Goal: Task Accomplishment & Management: Complete application form

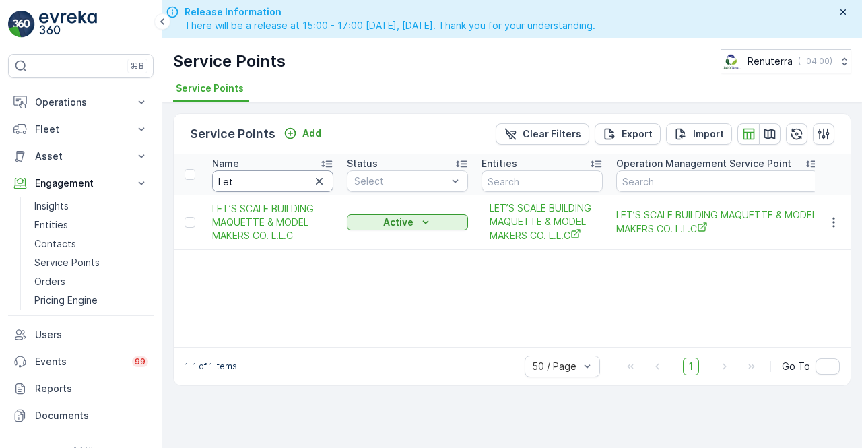
click at [249, 177] on input "Let" at bounding box center [272, 181] width 121 height 22
type input "Les"
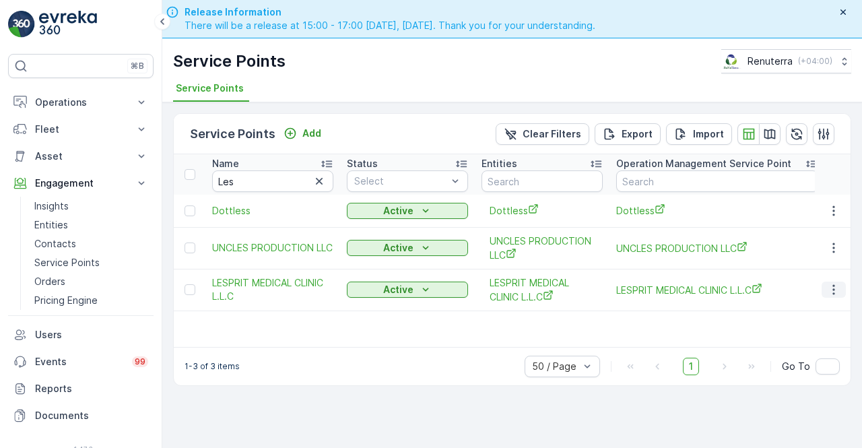
click at [831, 292] on icon "button" at bounding box center [833, 289] width 13 height 13
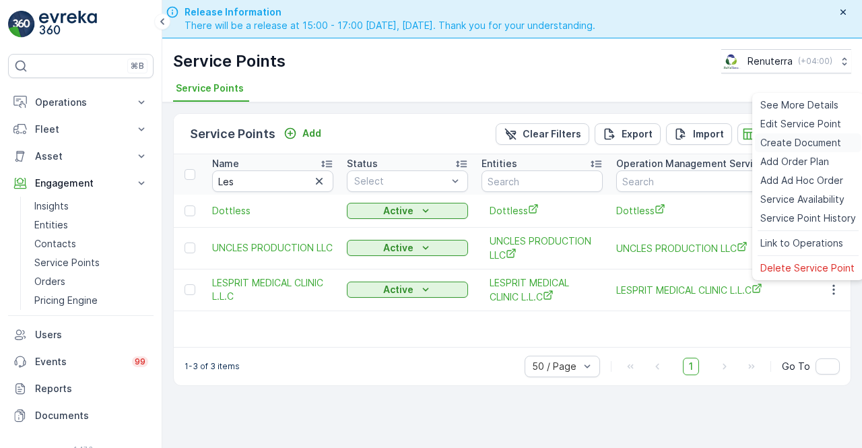
click at [780, 143] on span "Create Document" at bounding box center [800, 142] width 81 height 13
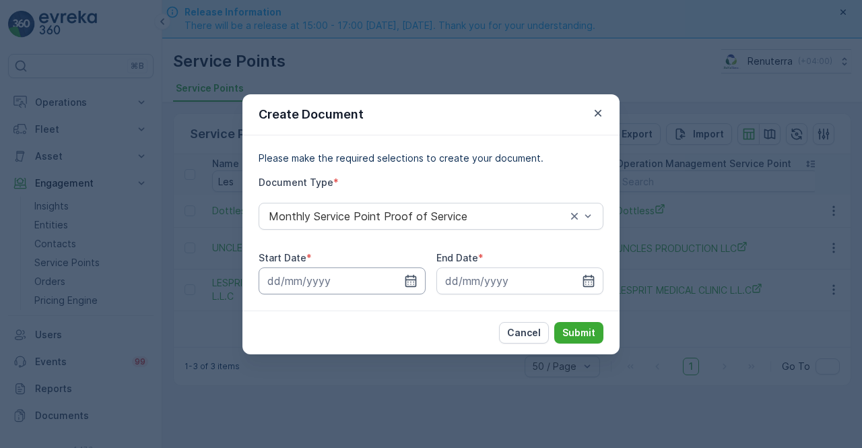
drag, startPoint x: 412, startPoint y: 275, endPoint x: 407, endPoint y: 267, distance: 8.8
click at [412, 274] on icon "button" at bounding box center [410, 280] width 13 height 13
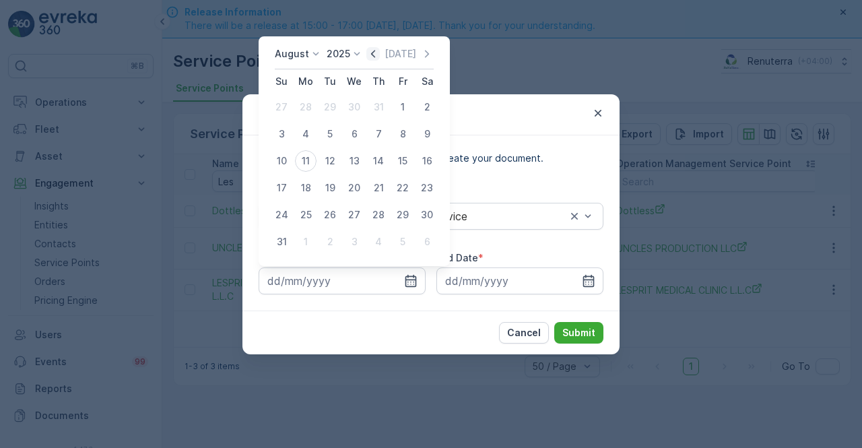
click at [377, 52] on icon "button" at bounding box center [372, 53] width 13 height 13
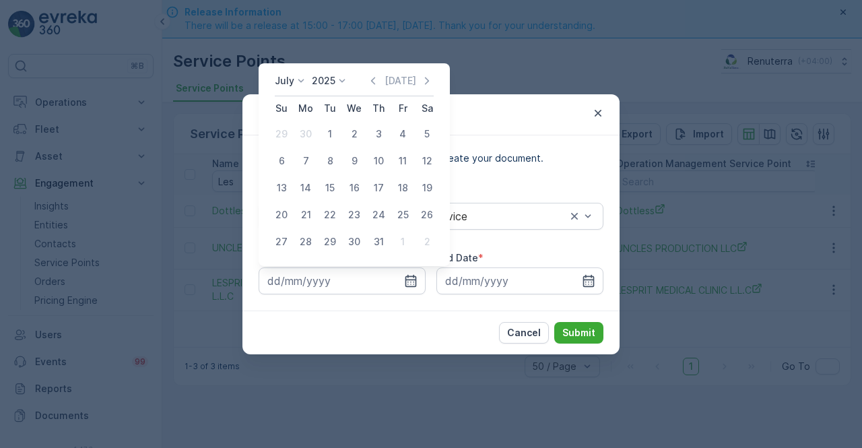
click at [327, 133] on div "1" at bounding box center [330, 134] width 22 height 22
type input "01.07.2025"
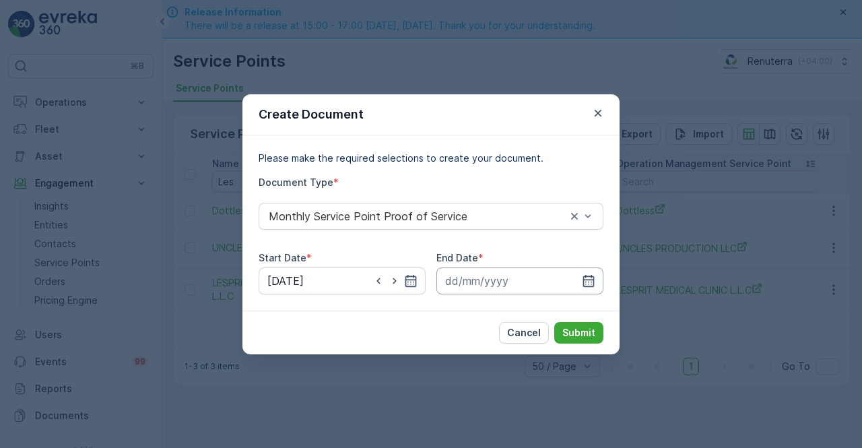
click at [579, 280] on input at bounding box center [519, 280] width 167 height 27
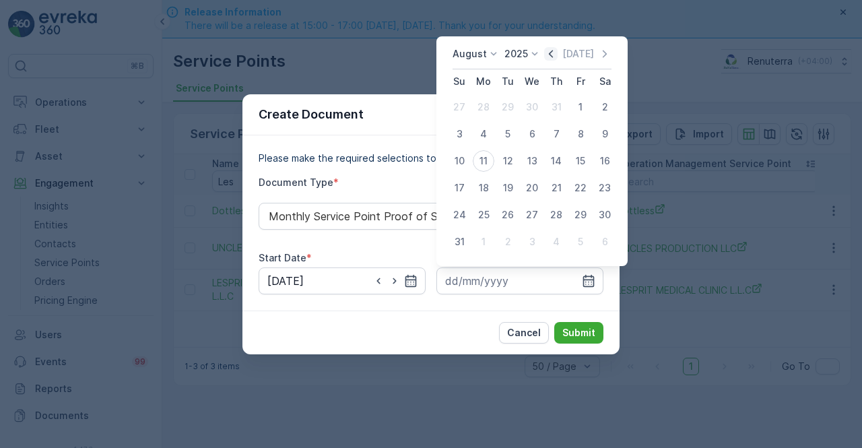
click at [556, 58] on icon "button" at bounding box center [550, 53] width 13 height 13
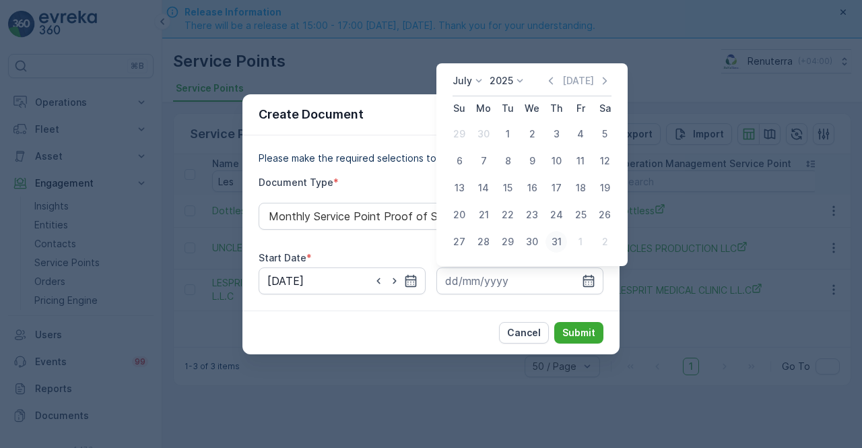
click at [551, 240] on div "31" at bounding box center [557, 242] width 22 height 22
type input "31.07.2025"
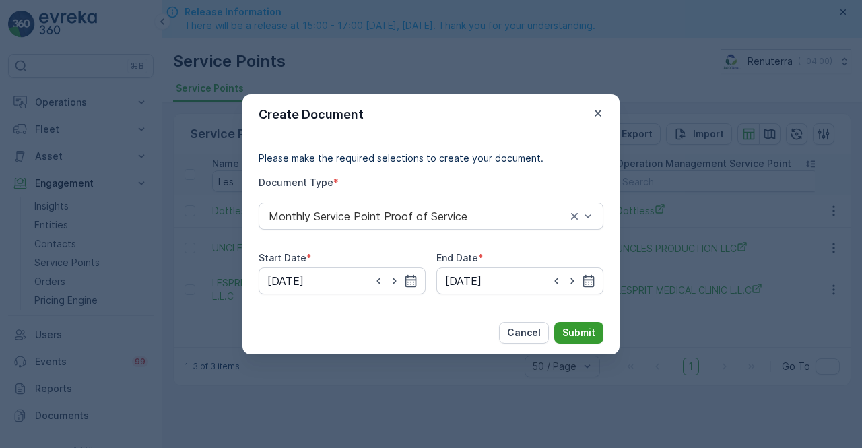
click at [577, 336] on p "Submit" at bounding box center [578, 332] width 33 height 13
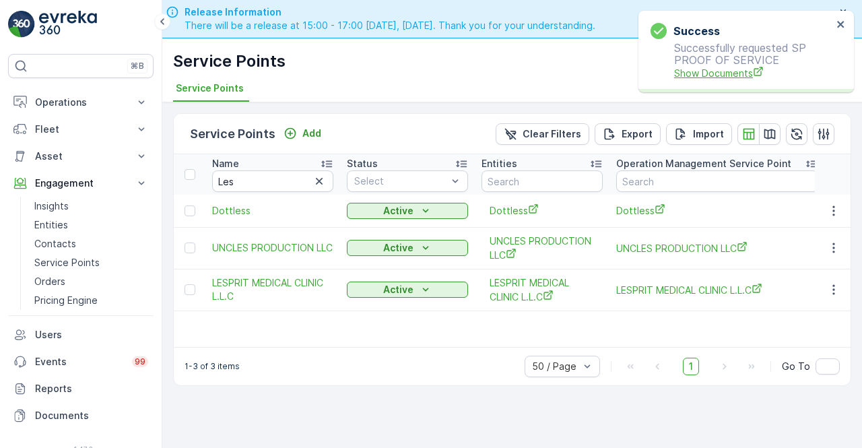
click at [721, 78] on span "Show Documents" at bounding box center [753, 73] width 158 height 14
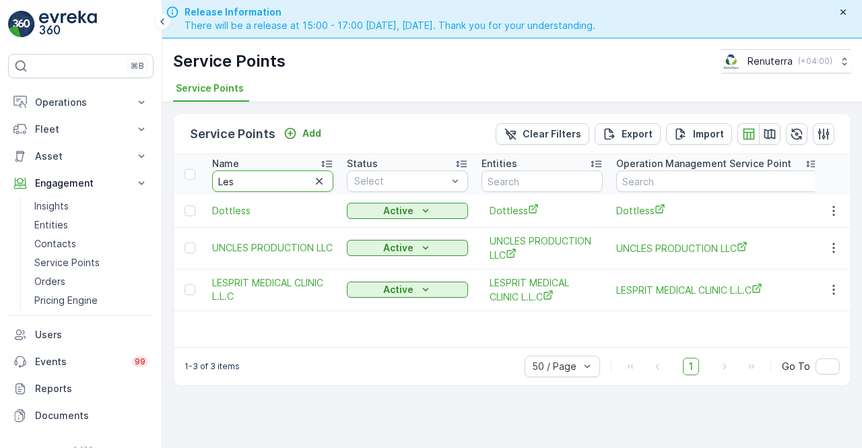
click at [255, 185] on input "Les" at bounding box center [272, 181] width 121 height 22
type input "Lets"
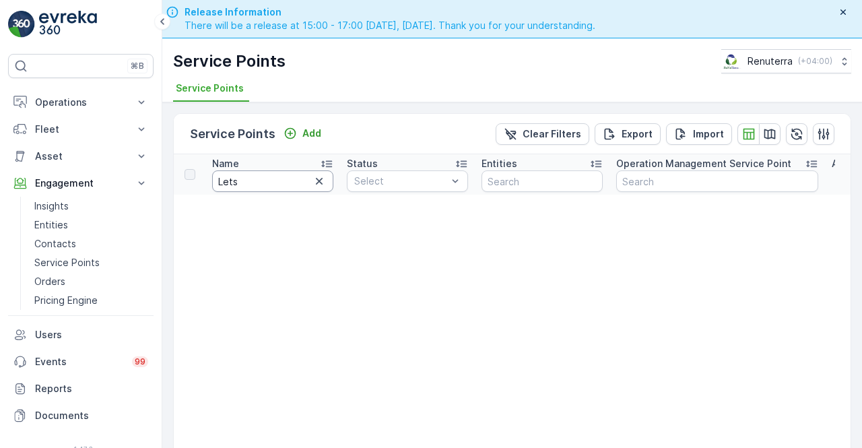
click at [226, 162] on th "Name Lets" at bounding box center [272, 174] width 135 height 40
type input "Let"
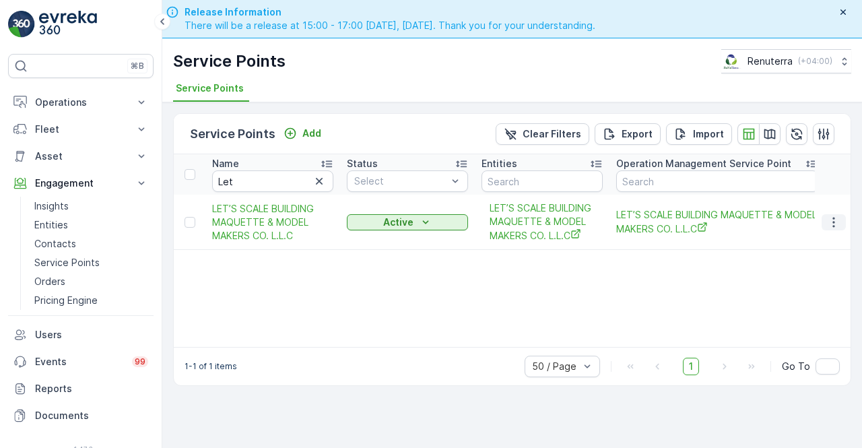
click at [832, 223] on icon "button" at bounding box center [833, 222] width 13 height 13
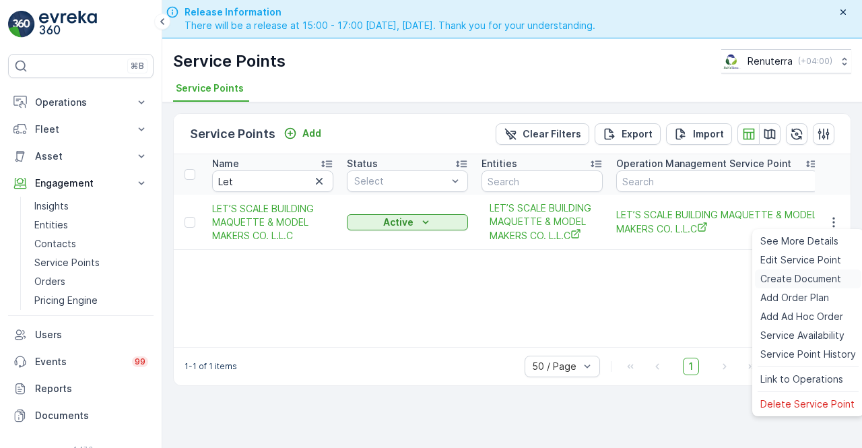
drag, startPoint x: 795, startPoint y: 275, endPoint x: 784, endPoint y: 275, distance: 11.5
click at [784, 275] on span "Create Document" at bounding box center [800, 278] width 81 height 13
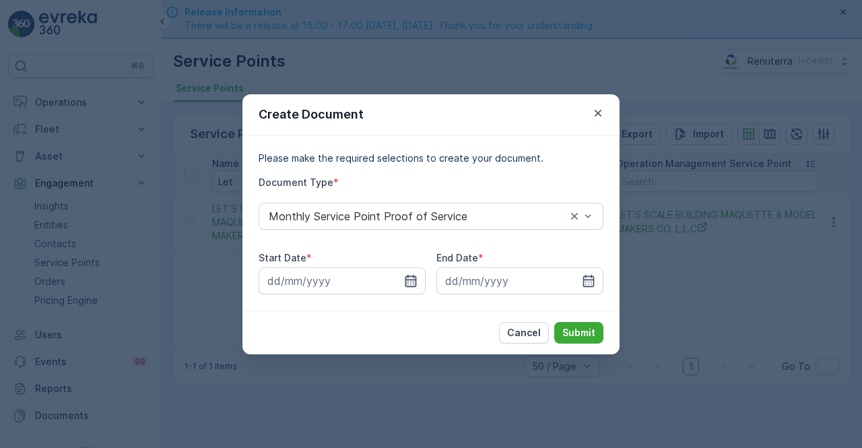
click at [407, 282] on icon "button" at bounding box center [410, 280] width 13 height 13
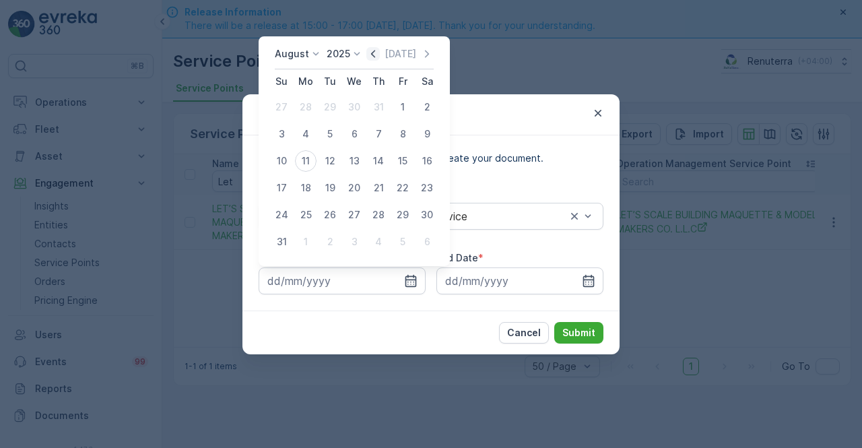
click at [379, 54] on icon "button" at bounding box center [372, 53] width 13 height 13
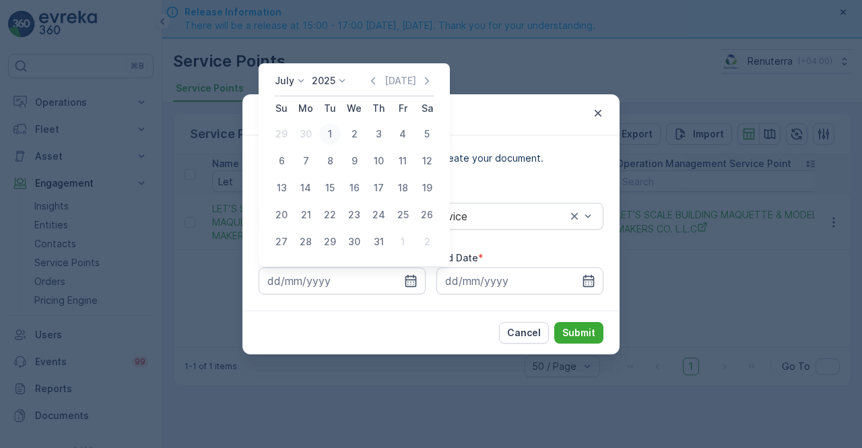
click at [334, 128] on div "1" at bounding box center [330, 134] width 22 height 22
type input "01.07.2025"
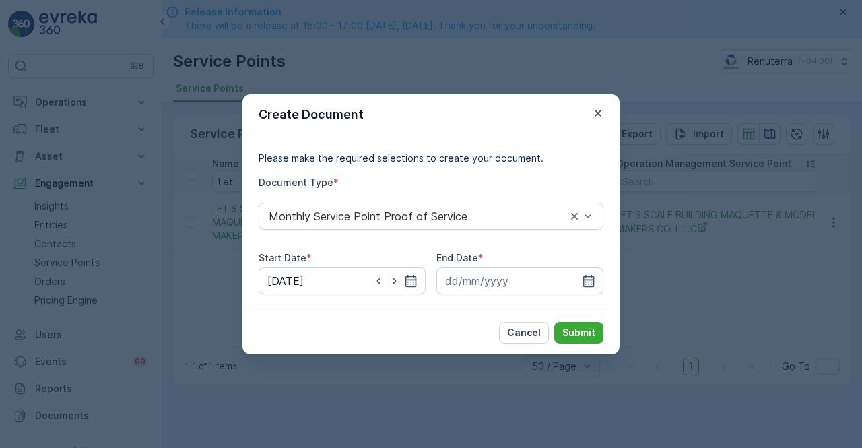
click at [587, 279] on icon "button" at bounding box center [588, 280] width 13 height 13
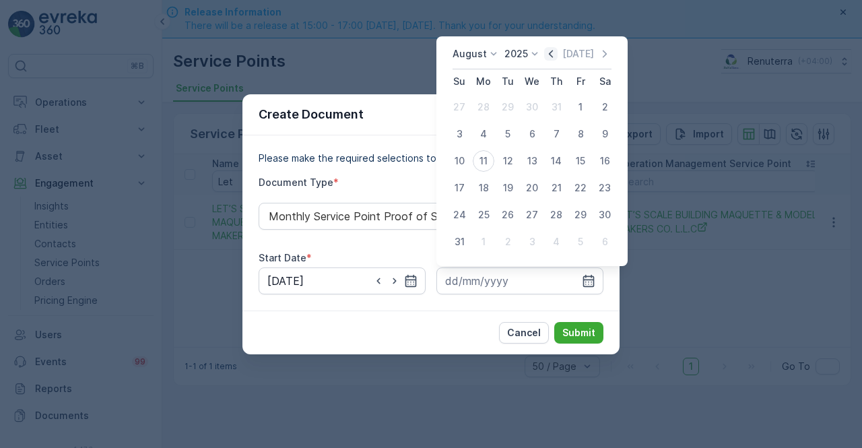
click at [558, 52] on icon "button" at bounding box center [550, 53] width 13 height 13
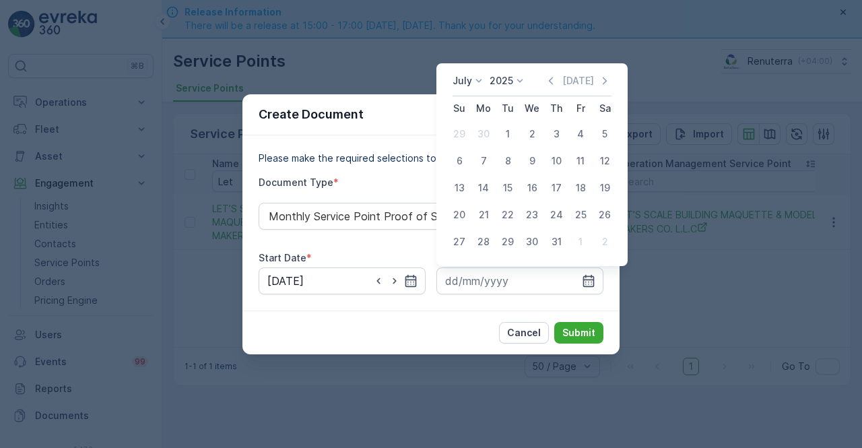
click at [552, 249] on div "31" at bounding box center [557, 242] width 22 height 22
type input "31.07.2025"
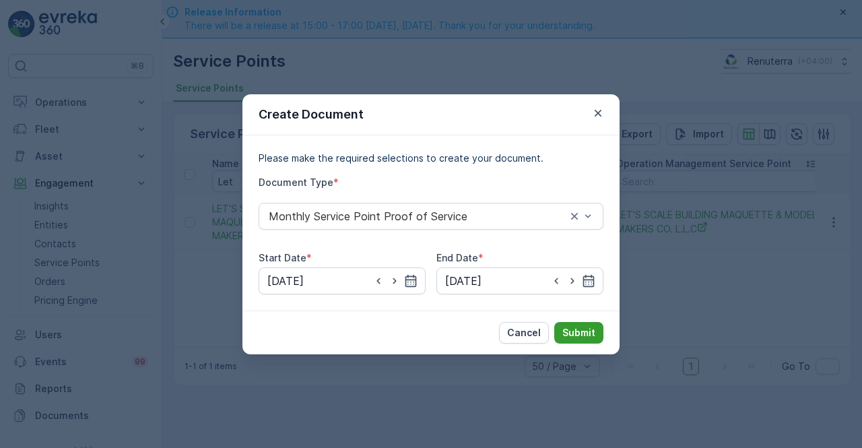
click at [575, 332] on p "Submit" at bounding box center [578, 332] width 33 height 13
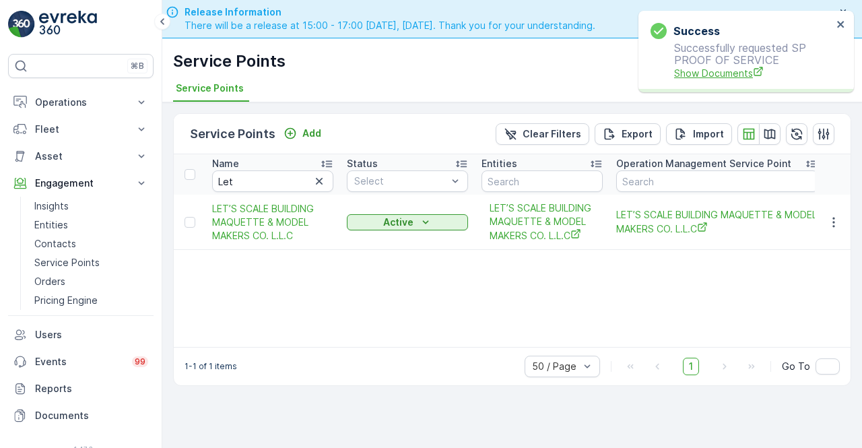
click at [697, 71] on span "Show Documents" at bounding box center [753, 73] width 158 height 14
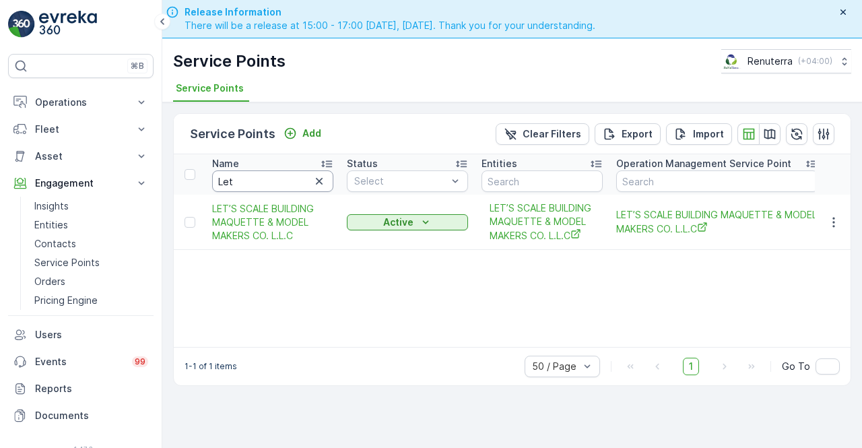
click at [255, 177] on input "Let" at bounding box center [272, 181] width 121 height 22
type input "L"
type input "myn"
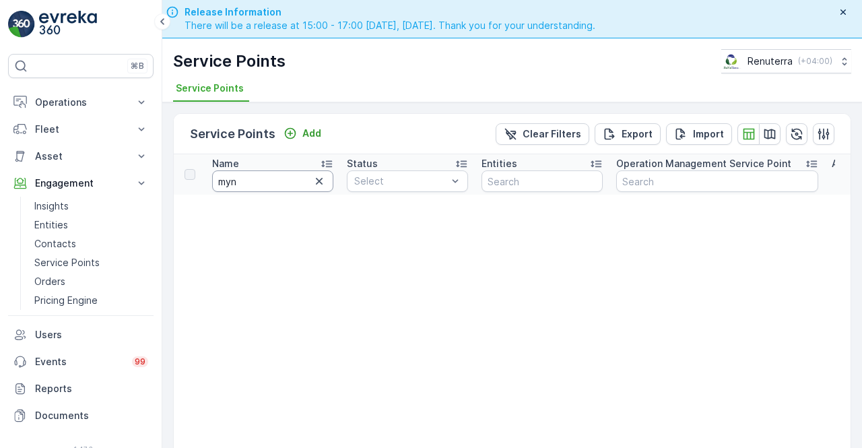
click at [253, 183] on input "myn" at bounding box center [272, 181] width 121 height 22
type input "m"
type input "y n"
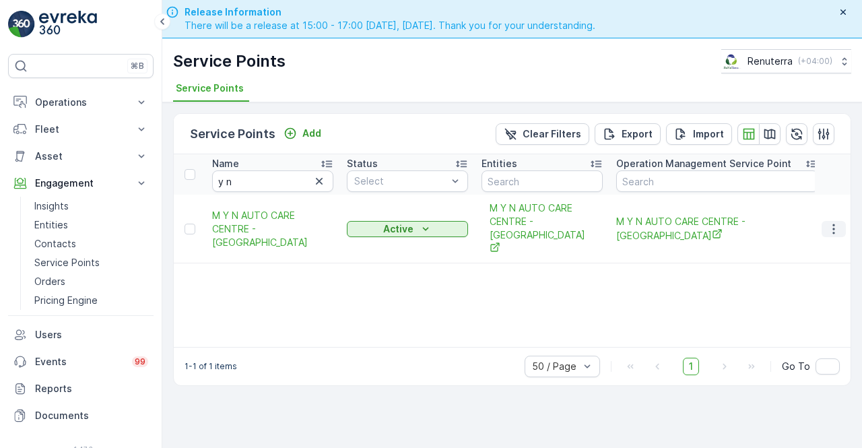
click at [832, 233] on icon "button" at bounding box center [833, 228] width 13 height 13
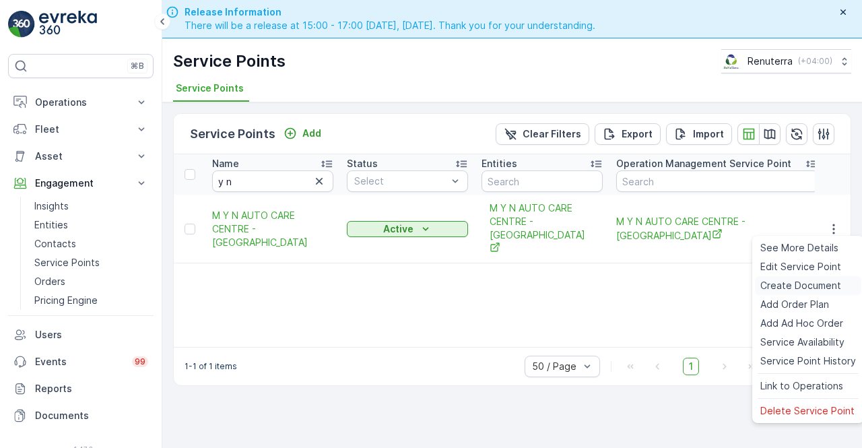
click at [772, 285] on span "Create Document" at bounding box center [800, 285] width 81 height 13
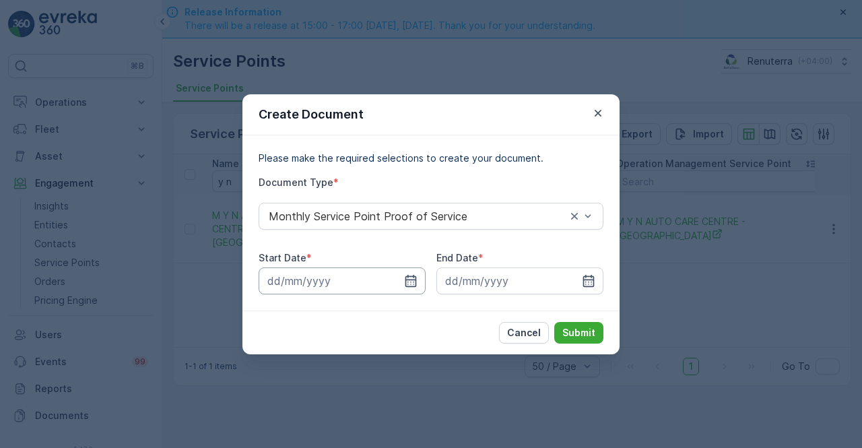
drag, startPoint x: 403, startPoint y: 277, endPoint x: 402, endPoint y: 270, distance: 6.8
click at [402, 276] on input at bounding box center [342, 280] width 167 height 27
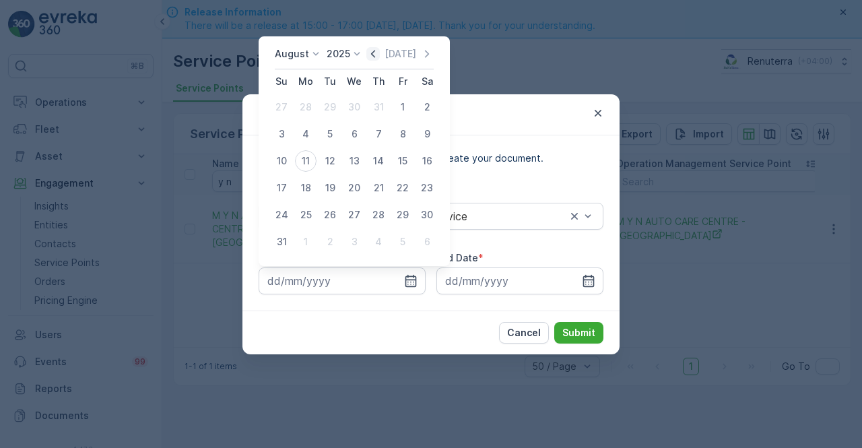
click at [375, 54] on icon "button" at bounding box center [373, 53] width 4 height 7
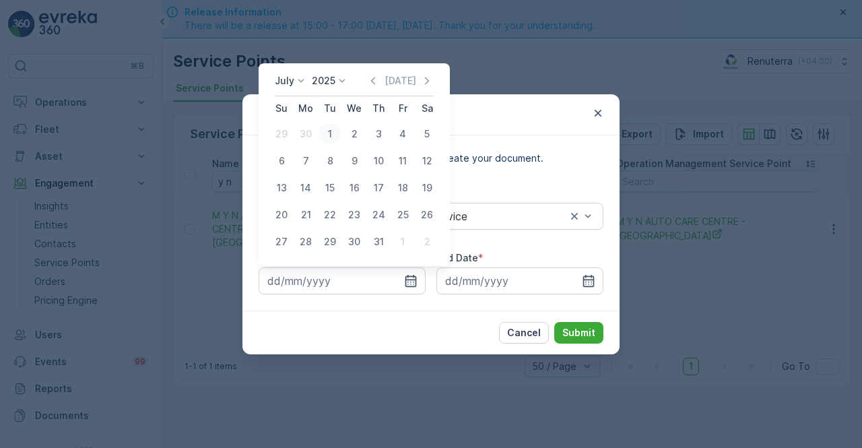
click at [335, 135] on div "1" at bounding box center [330, 134] width 22 height 22
type input "01.07.2025"
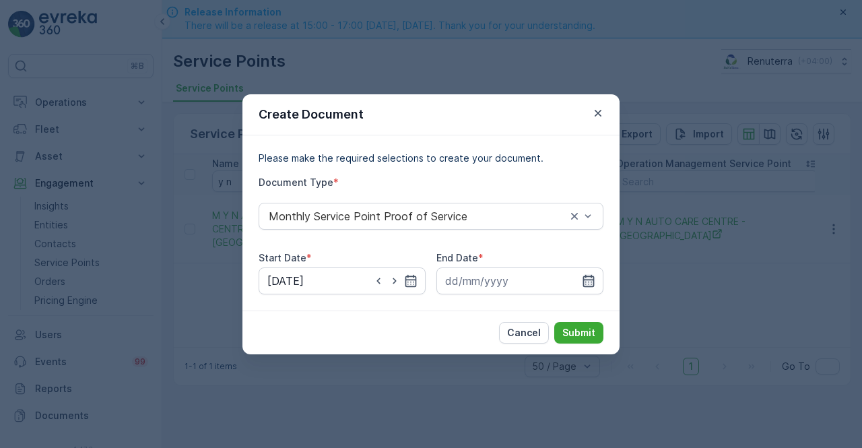
click at [586, 276] on icon "button" at bounding box center [588, 280] width 13 height 13
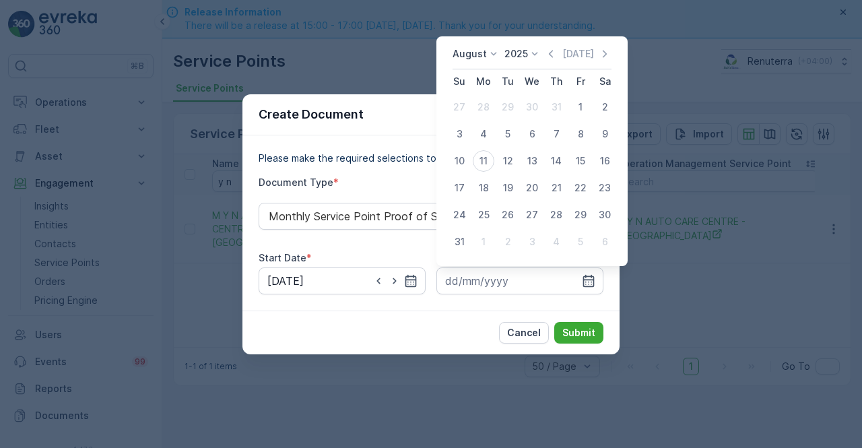
click at [557, 54] on icon "button" at bounding box center [550, 53] width 13 height 13
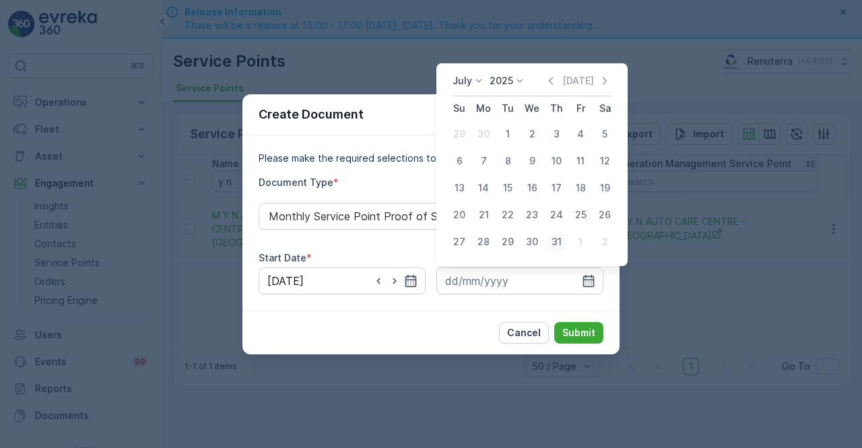
click at [556, 240] on div "31" at bounding box center [557, 242] width 22 height 22
type input "31.07.2025"
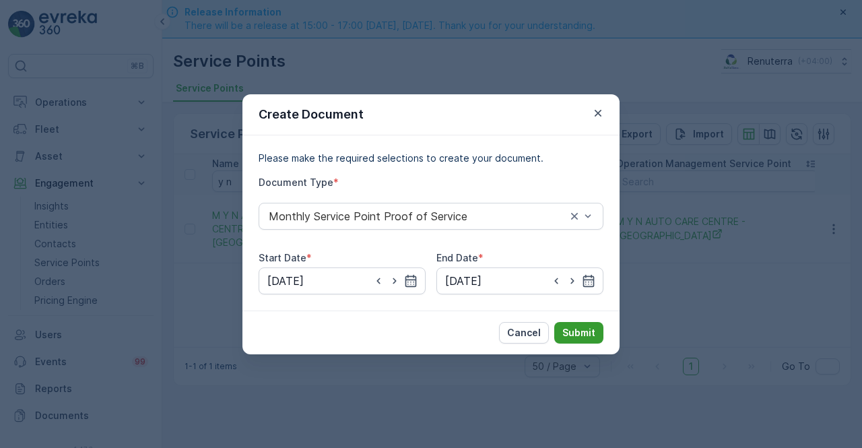
click at [575, 335] on p "Submit" at bounding box center [578, 332] width 33 height 13
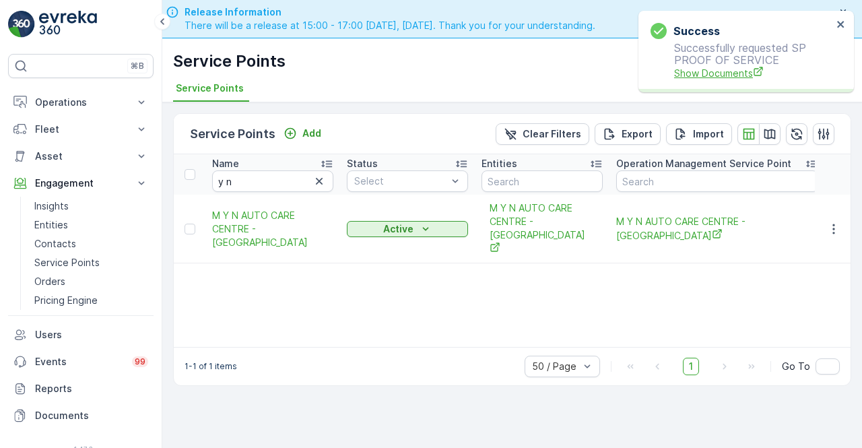
click at [709, 73] on span "Show Documents" at bounding box center [753, 73] width 158 height 14
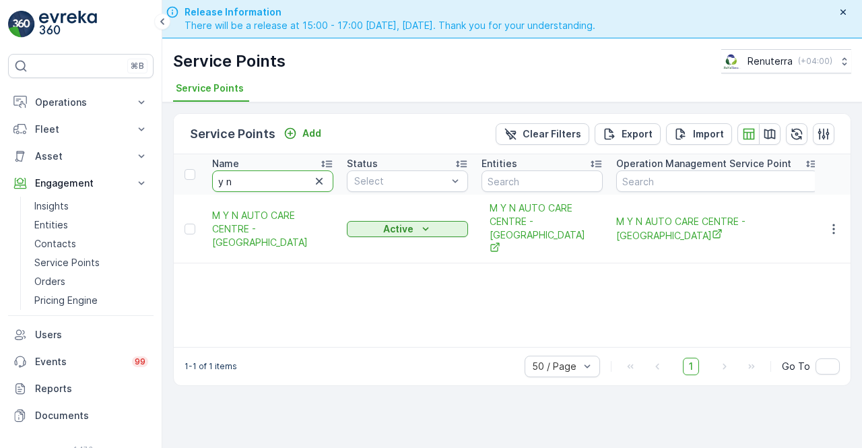
click at [243, 186] on input "y n" at bounding box center [272, 181] width 121 height 22
type input "y"
type input "maqa"
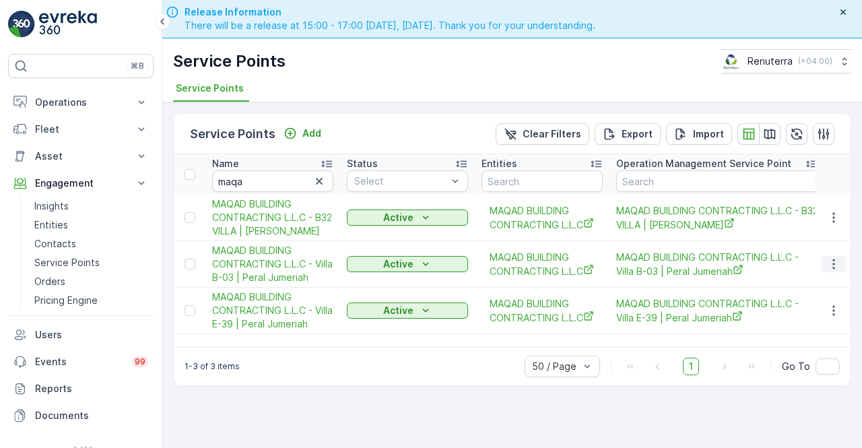
click at [837, 267] on icon "button" at bounding box center [833, 263] width 13 height 13
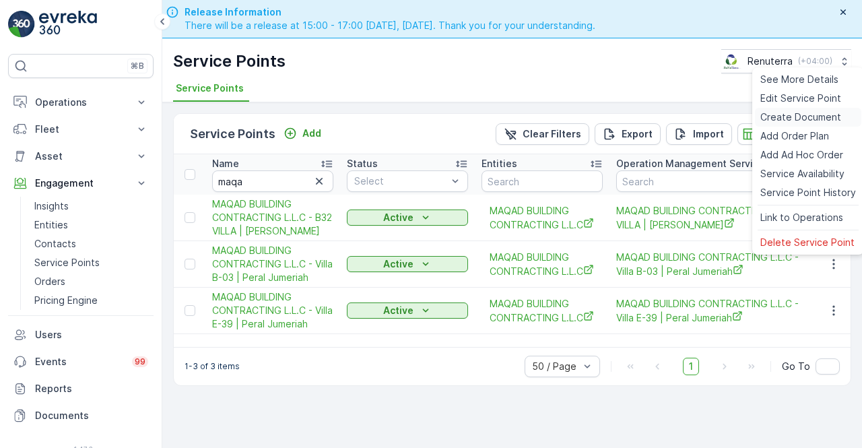
click at [771, 118] on span "Create Document" at bounding box center [800, 116] width 81 height 13
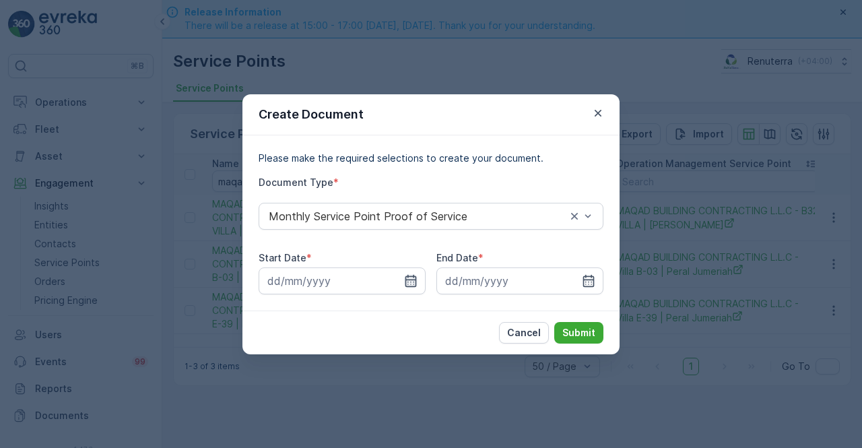
click at [410, 278] on icon "button" at bounding box center [410, 280] width 13 height 13
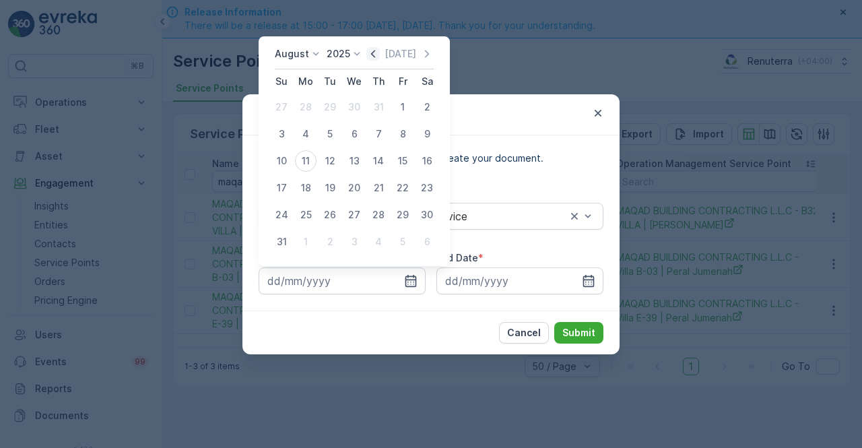
click at [375, 51] on icon "button" at bounding box center [373, 53] width 4 height 7
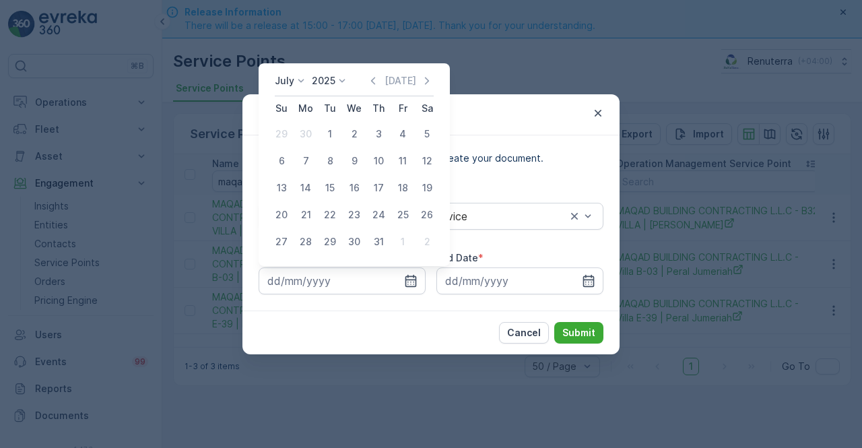
drag, startPoint x: 327, startPoint y: 137, endPoint x: 335, endPoint y: 151, distance: 16.3
click at [327, 137] on div "1" at bounding box center [330, 134] width 22 height 22
type input "01.07.2025"
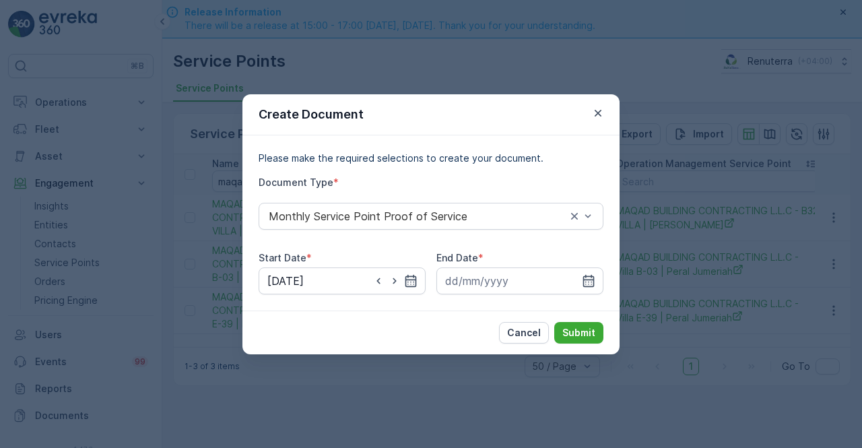
drag, startPoint x: 590, startPoint y: 277, endPoint x: 587, endPoint y: 266, distance: 11.8
click at [590, 274] on icon "button" at bounding box center [588, 280] width 13 height 13
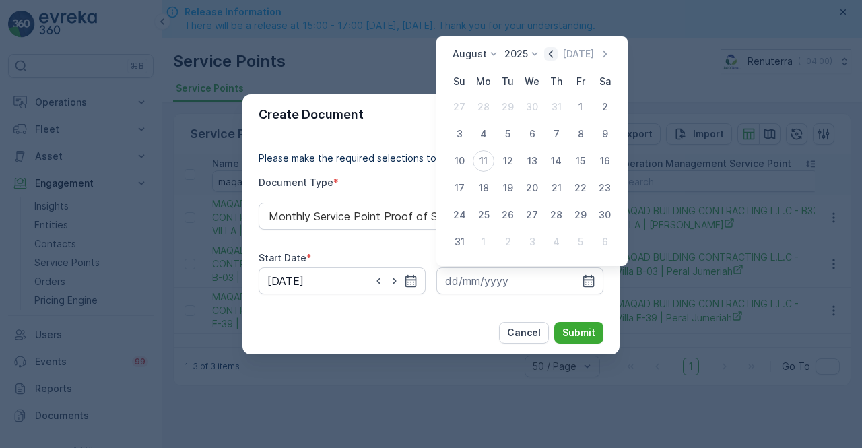
drag, startPoint x: 554, startPoint y: 46, endPoint x: 555, endPoint y: 53, distance: 6.9
click at [555, 48] on div "August 2025 Today Su Mo Tu We Th Fr Sa 27 28 29 30 31 1 2 3 4 5 6 7 8 9 10 11 1…" at bounding box center [531, 151] width 191 height 230
click at [558, 56] on icon "button" at bounding box center [550, 53] width 13 height 13
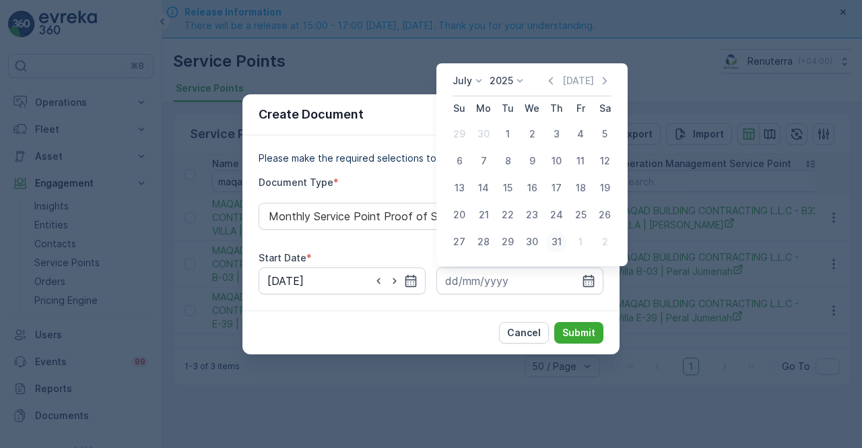
click at [552, 240] on div "31" at bounding box center [557, 242] width 22 height 22
type input "31.07.2025"
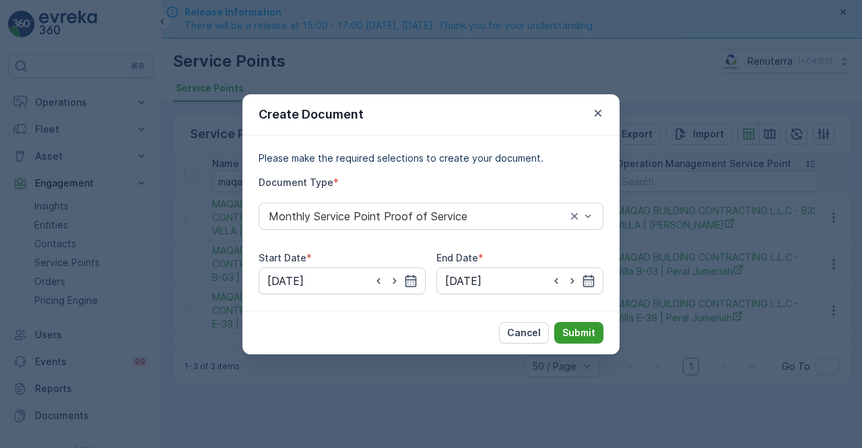
click at [575, 331] on p "Submit" at bounding box center [578, 332] width 33 height 13
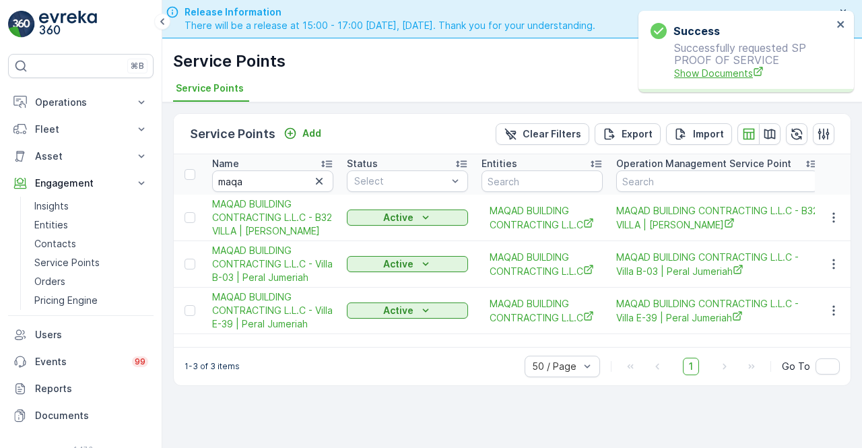
click at [694, 73] on span "Show Documents" at bounding box center [753, 73] width 158 height 14
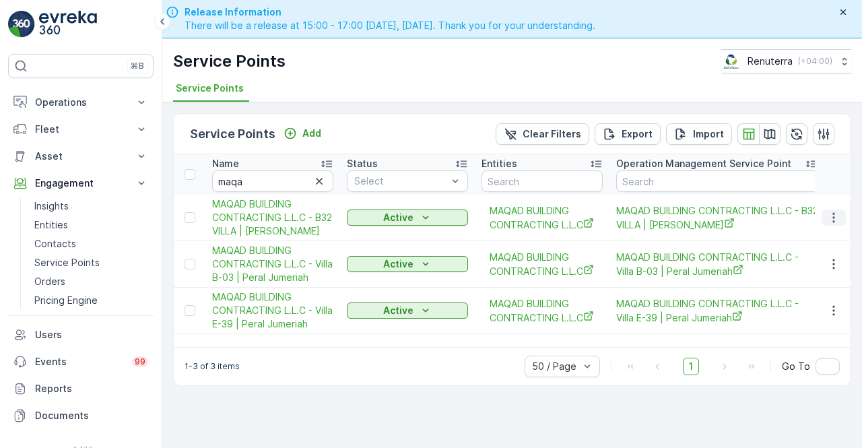
click at [828, 209] on button "button" at bounding box center [834, 217] width 24 height 16
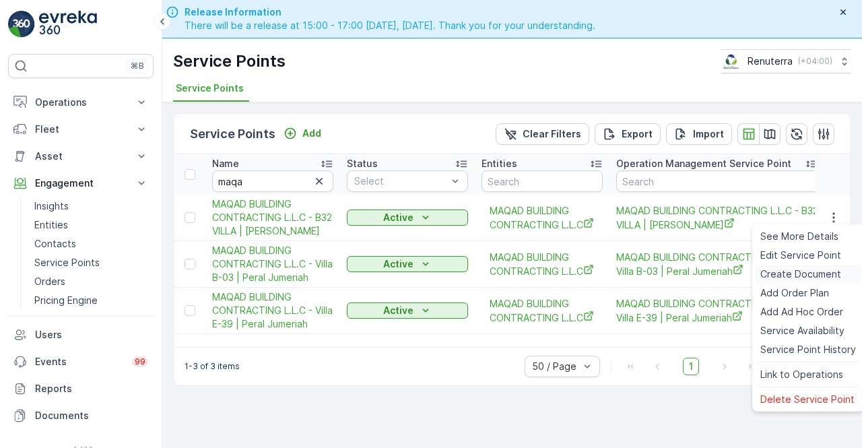
click at [777, 276] on span "Create Document" at bounding box center [800, 273] width 81 height 13
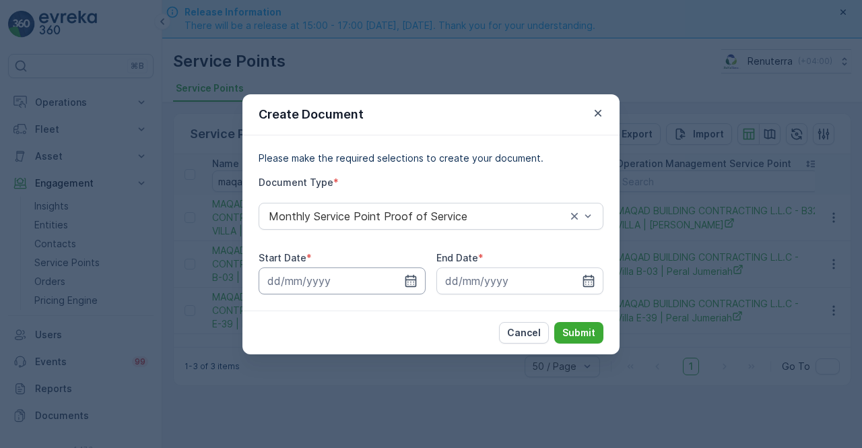
click at [401, 280] on input at bounding box center [342, 280] width 167 height 27
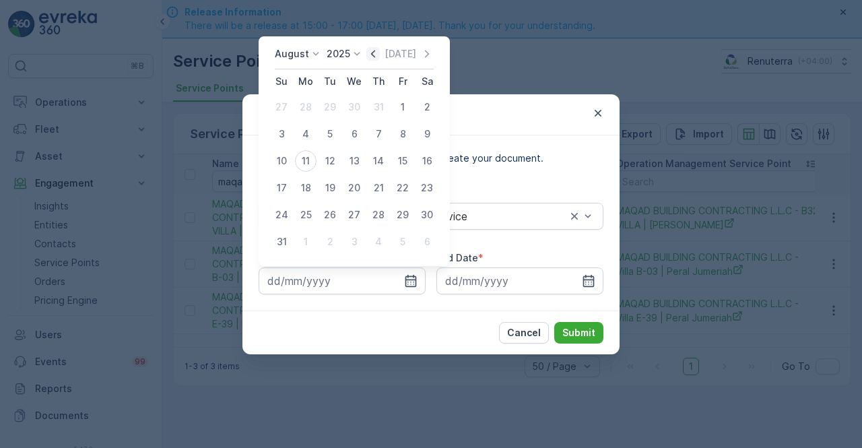
click at [377, 60] on icon "button" at bounding box center [372, 53] width 13 height 13
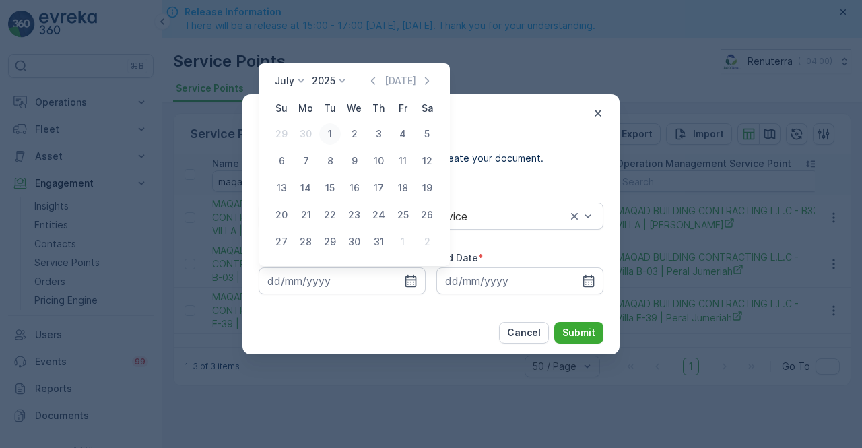
click at [329, 134] on div "1" at bounding box center [330, 134] width 22 height 22
type input "01.07.2025"
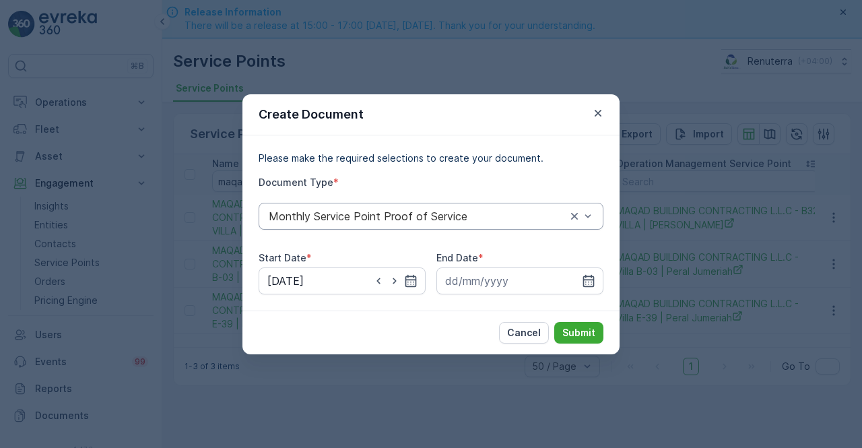
drag, startPoint x: 585, startPoint y: 277, endPoint x: 562, endPoint y: 211, distance: 70.1
click at [581, 270] on div at bounding box center [519, 280] width 167 height 27
drag, startPoint x: 585, startPoint y: 282, endPoint x: 578, endPoint y: 226, distance: 57.0
click at [579, 281] on div at bounding box center [519, 280] width 167 height 27
click at [586, 283] on icon "button" at bounding box center [588, 280] width 13 height 13
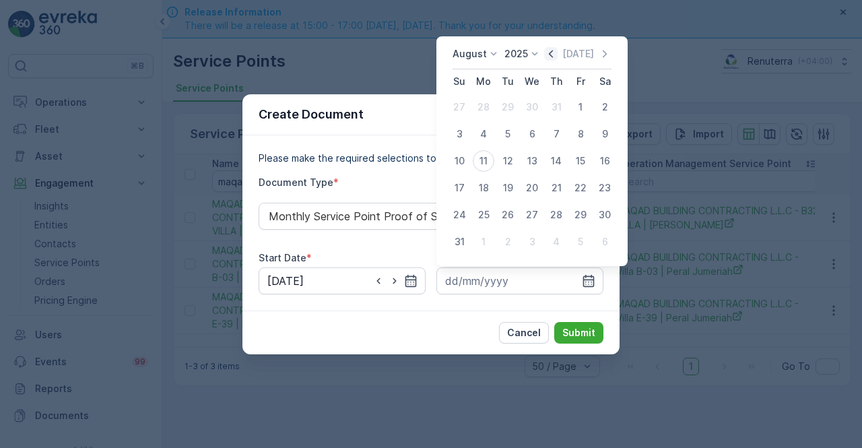
click at [553, 56] on icon "button" at bounding box center [550, 53] width 13 height 13
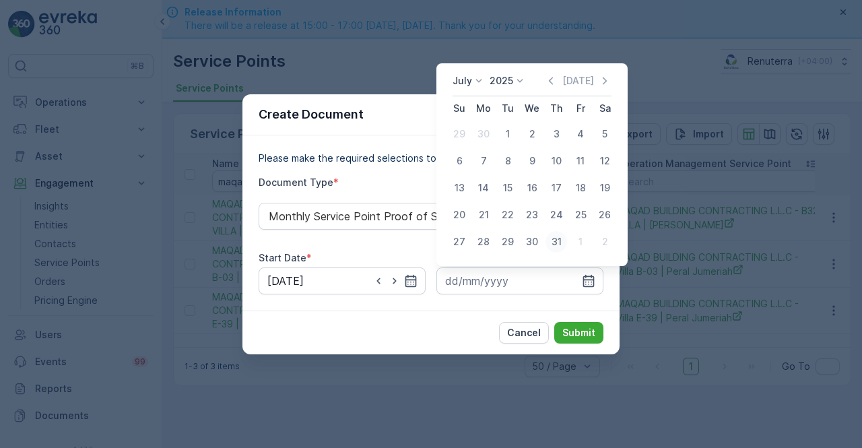
click at [556, 240] on div "31" at bounding box center [557, 242] width 22 height 22
type input "31.07.2025"
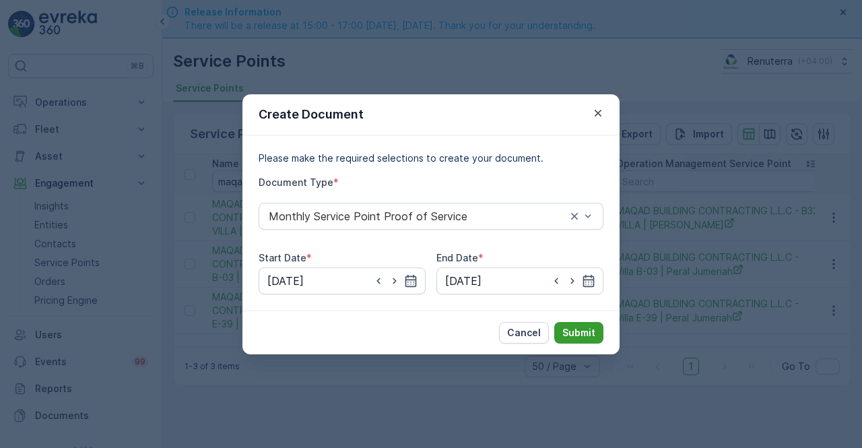
click at [577, 332] on p "Submit" at bounding box center [578, 332] width 33 height 13
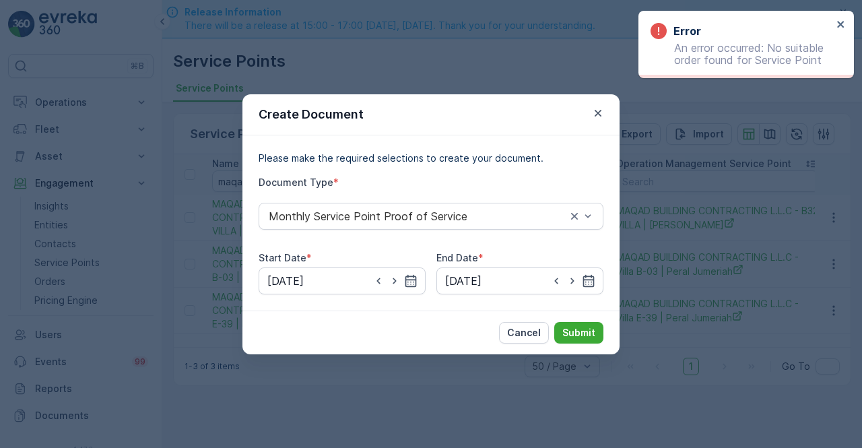
click at [599, 112] on icon "button" at bounding box center [598, 112] width 7 height 7
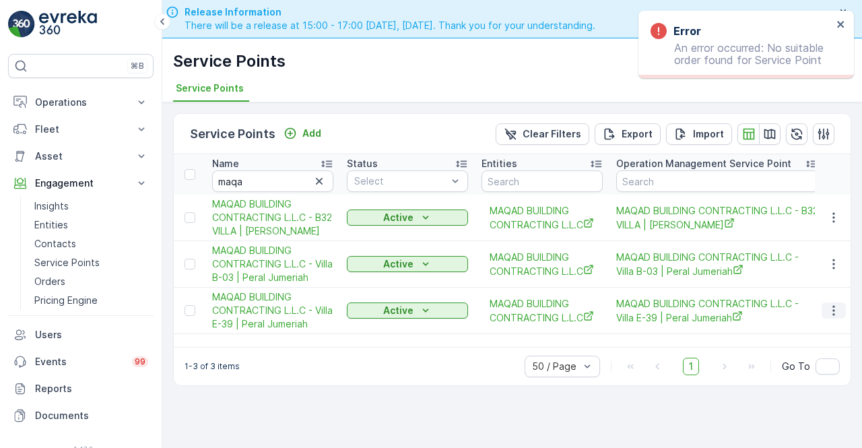
click at [834, 312] on icon "button" at bounding box center [833, 311] width 2 height 10
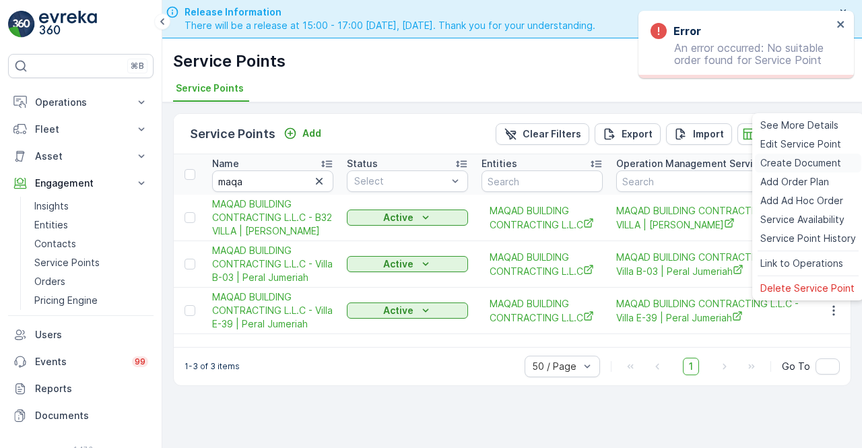
click at [776, 165] on span "Create Document" at bounding box center [800, 162] width 81 height 13
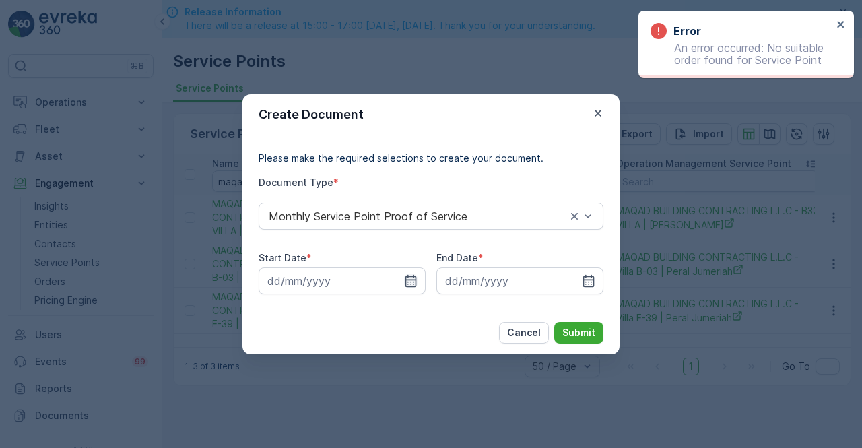
click at [405, 278] on icon "button" at bounding box center [410, 280] width 11 height 12
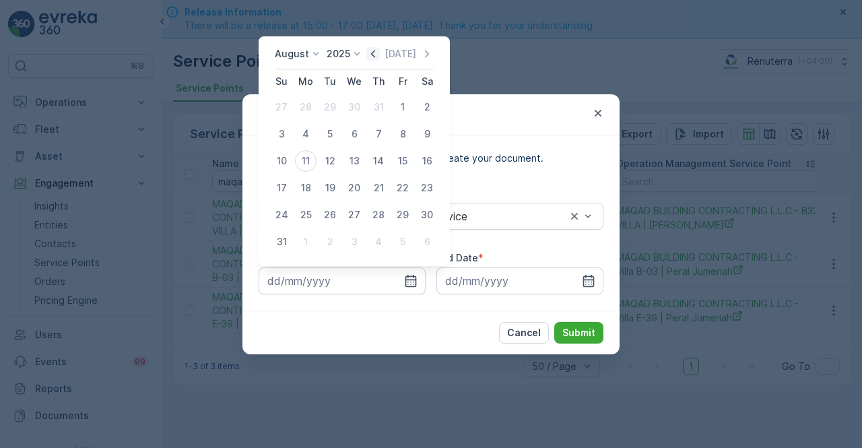
click at [373, 52] on icon "button" at bounding box center [372, 53] width 13 height 13
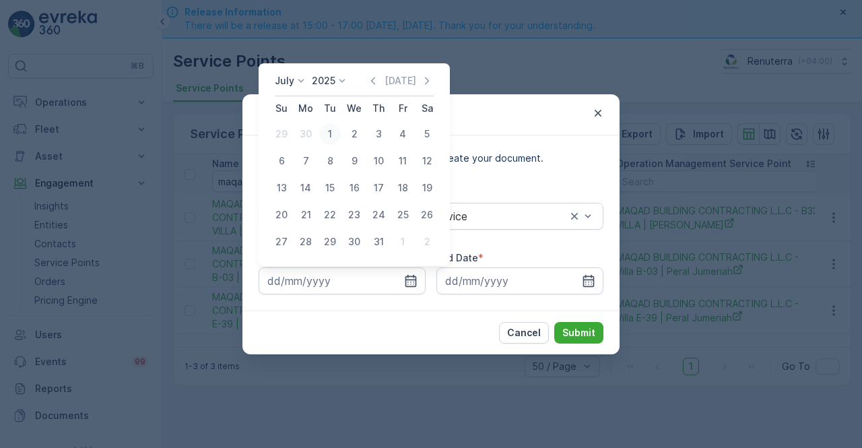
click at [330, 129] on div "1" at bounding box center [330, 134] width 22 height 22
type input "01.07.2025"
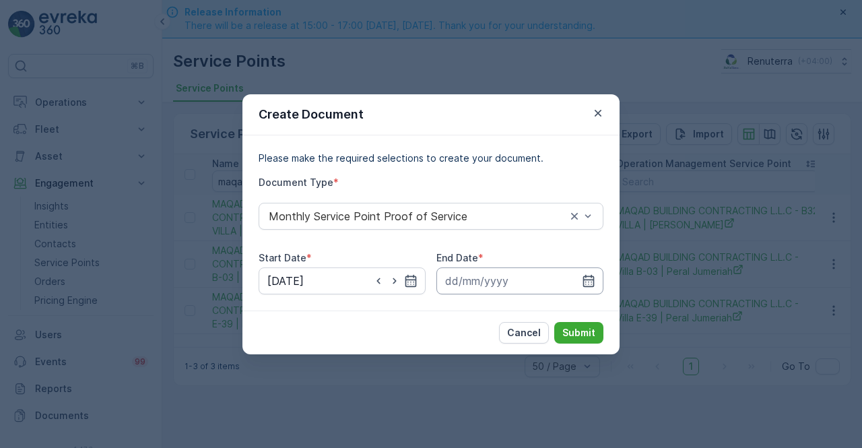
click at [589, 273] on input at bounding box center [519, 280] width 167 height 27
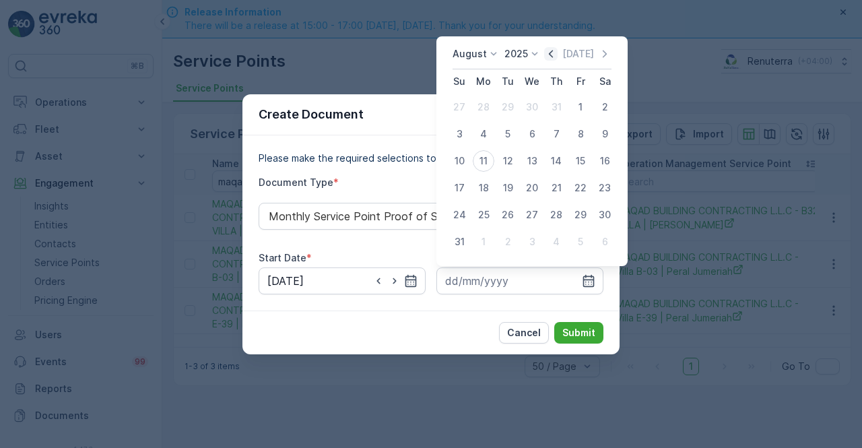
click at [553, 54] on icon "button" at bounding box center [551, 53] width 4 height 7
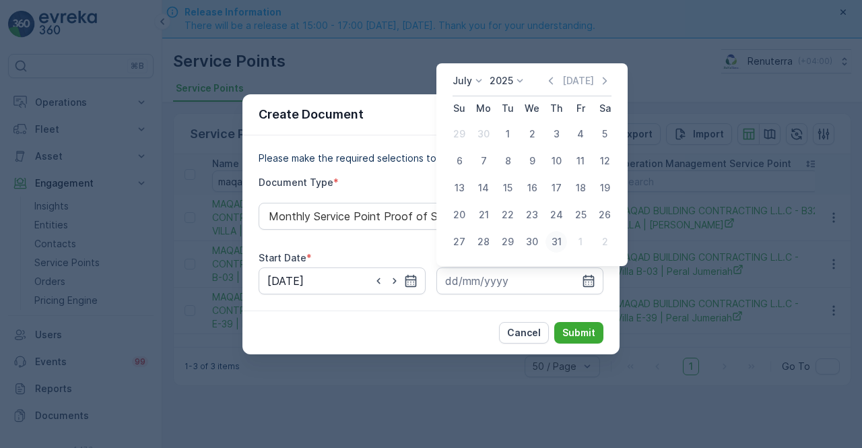
click at [555, 240] on div "31" at bounding box center [557, 242] width 22 height 22
type input "31.07.2025"
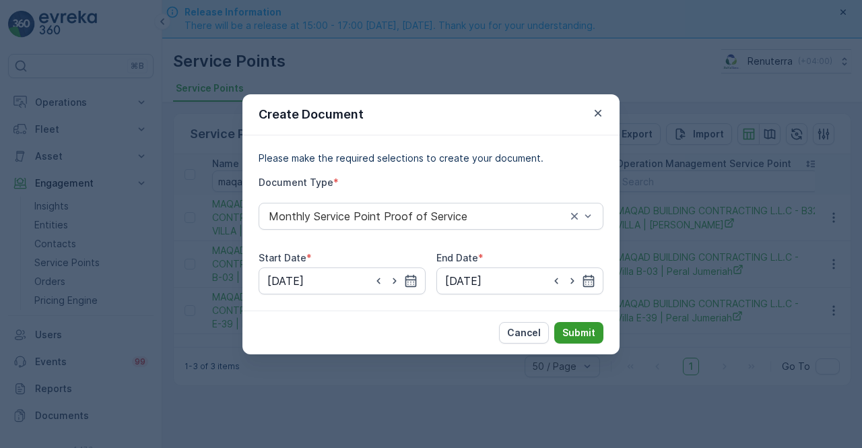
click at [590, 337] on p "Submit" at bounding box center [578, 332] width 33 height 13
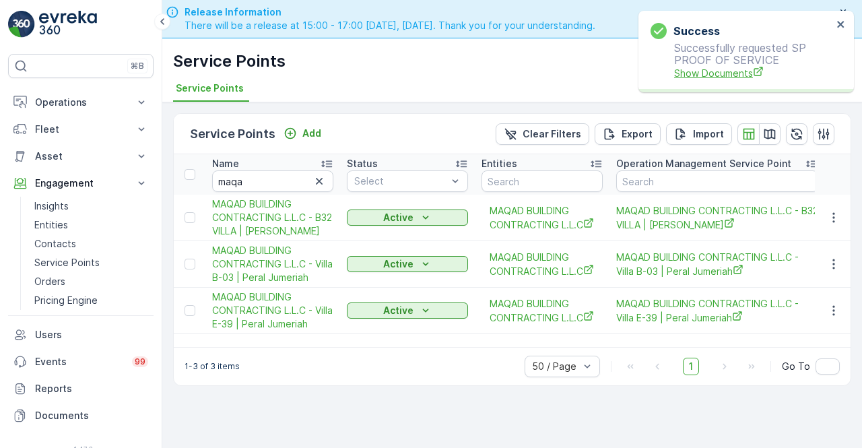
click at [682, 74] on span "Show Documents" at bounding box center [753, 73] width 158 height 14
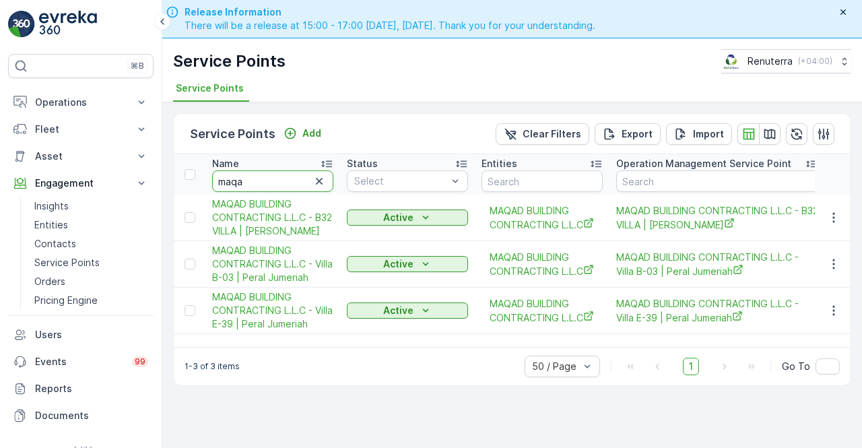
click at [247, 174] on input "maqa" at bounding box center [272, 181] width 121 height 22
type input "mashad"
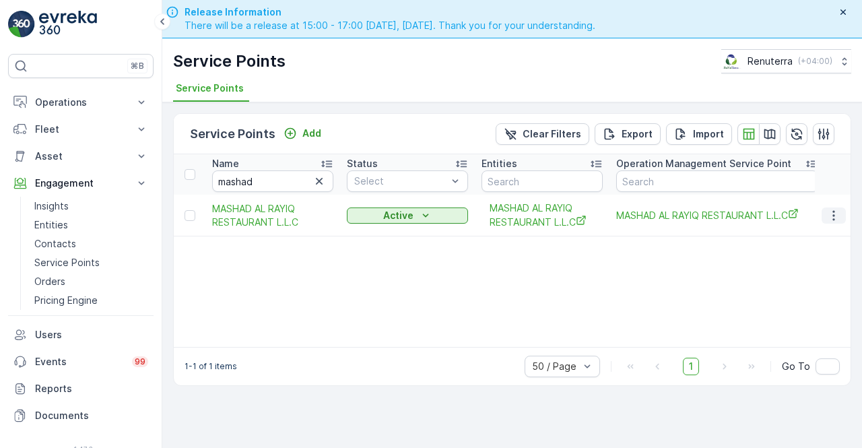
click at [834, 211] on icon "button" at bounding box center [833, 215] width 2 height 10
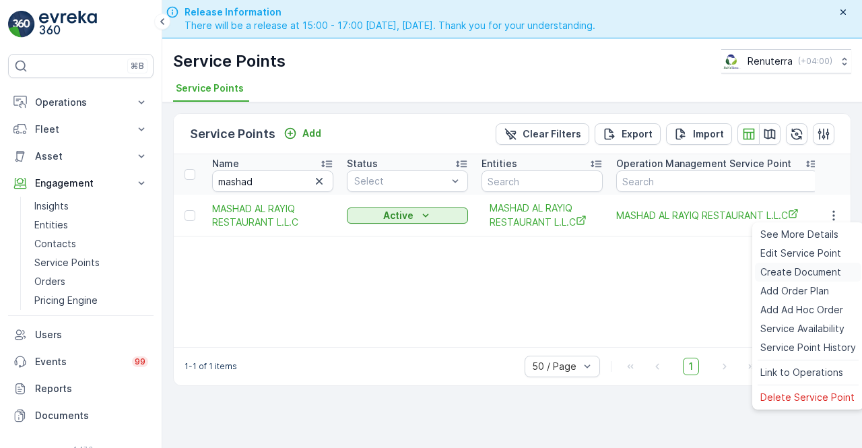
drag, startPoint x: 785, startPoint y: 273, endPoint x: 774, endPoint y: 273, distance: 11.5
click at [774, 273] on span "Create Document" at bounding box center [800, 271] width 81 height 13
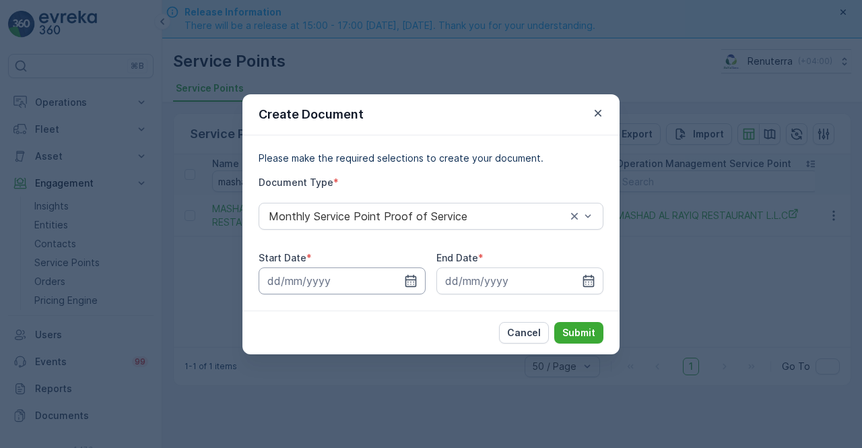
click at [394, 282] on input at bounding box center [342, 280] width 167 height 27
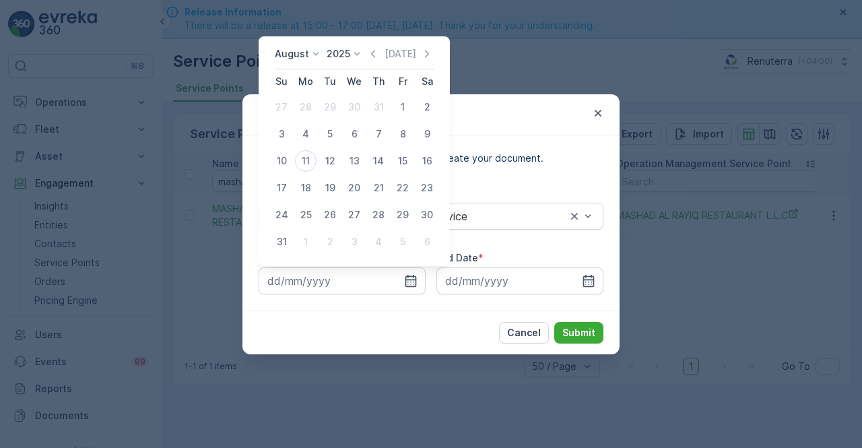
click at [375, 51] on icon "button" at bounding box center [373, 53] width 4 height 7
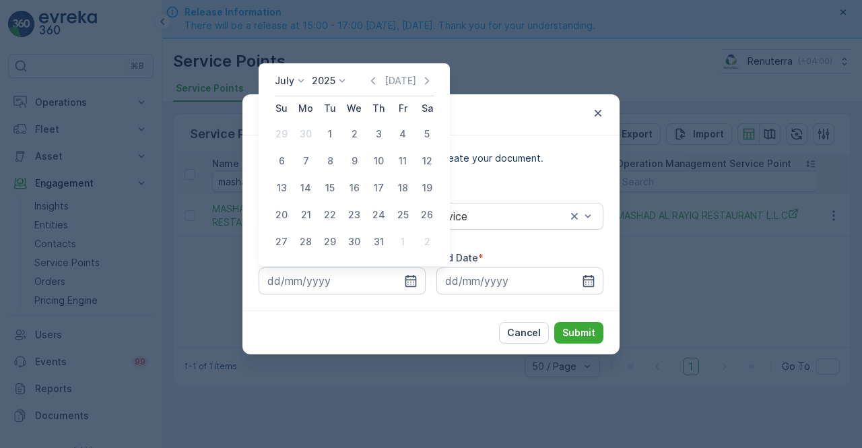
click at [326, 137] on div "1" at bounding box center [330, 134] width 22 height 22
type input "01.07.2025"
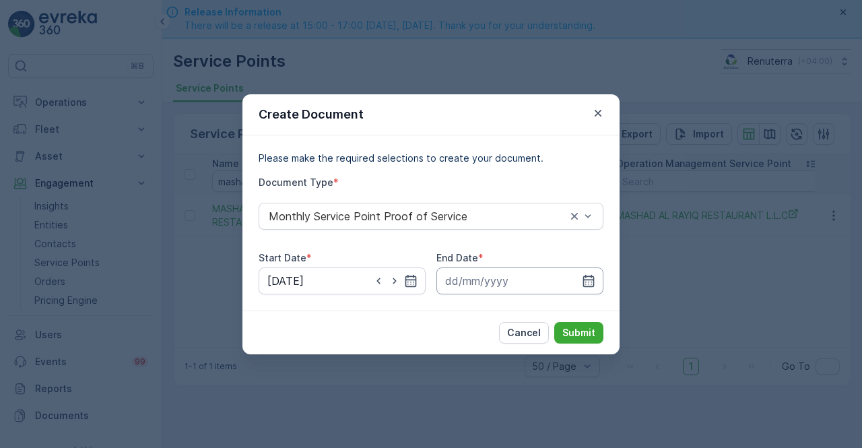
click at [600, 287] on input at bounding box center [519, 280] width 167 height 27
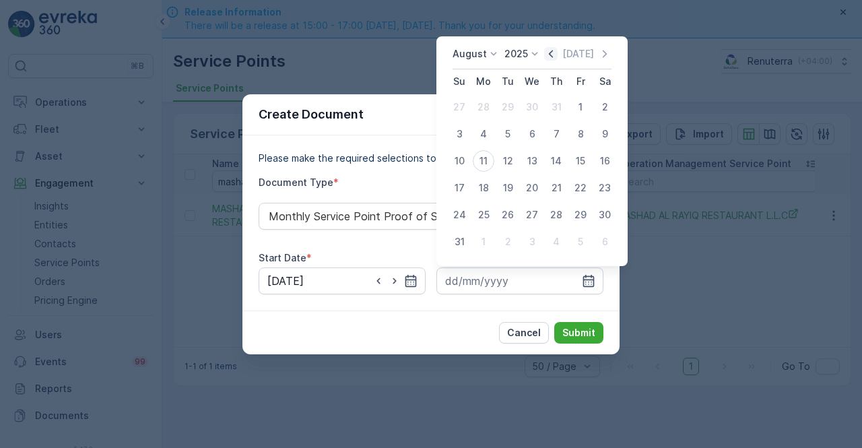
click at [556, 48] on icon "button" at bounding box center [550, 53] width 13 height 13
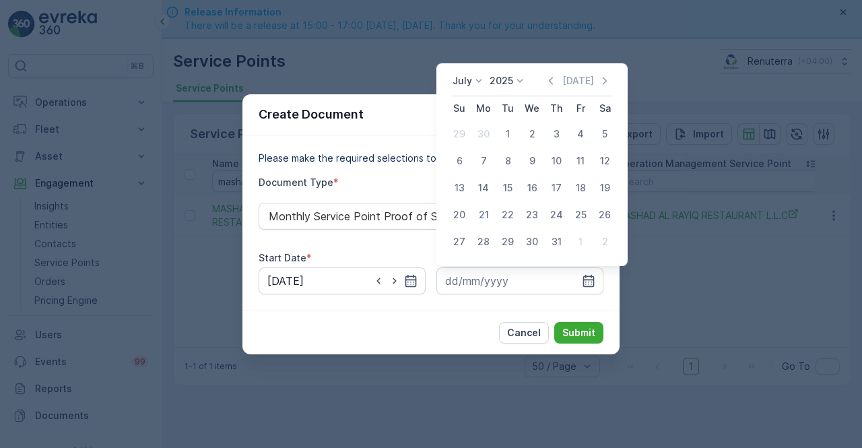
click at [552, 239] on div "31" at bounding box center [557, 242] width 22 height 22
type input "31.07.2025"
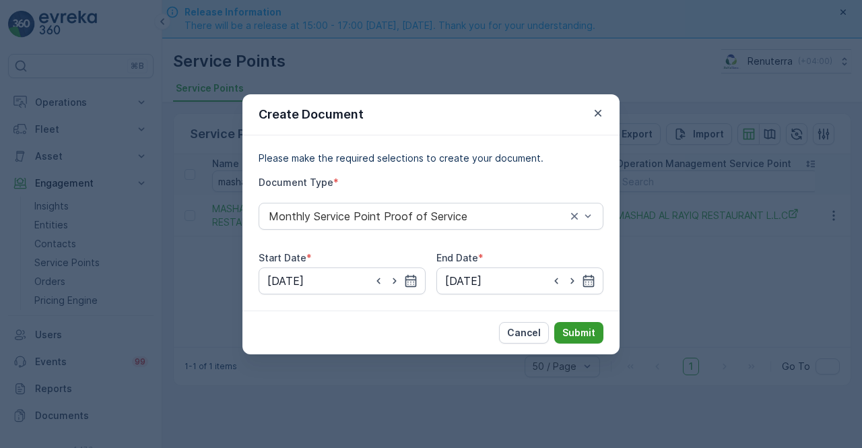
click at [579, 340] on button "Submit" at bounding box center [578, 333] width 49 height 22
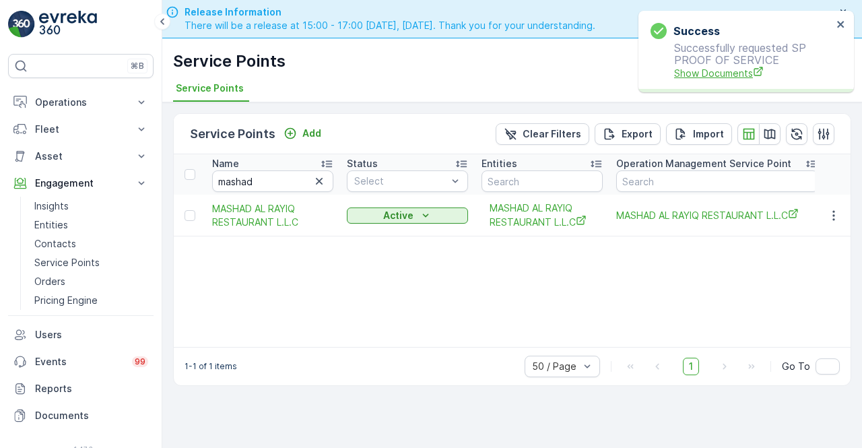
click at [715, 79] on span "Show Documents" at bounding box center [753, 73] width 158 height 14
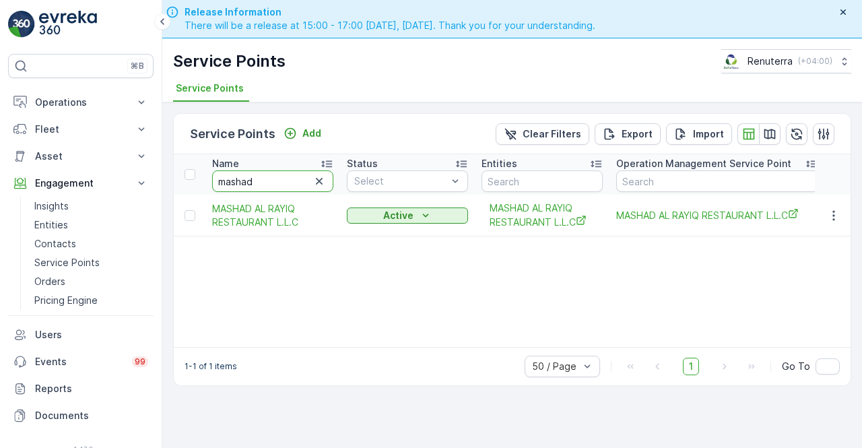
click at [256, 179] on input "mashad" at bounding box center [272, 181] width 121 height 22
type input "m"
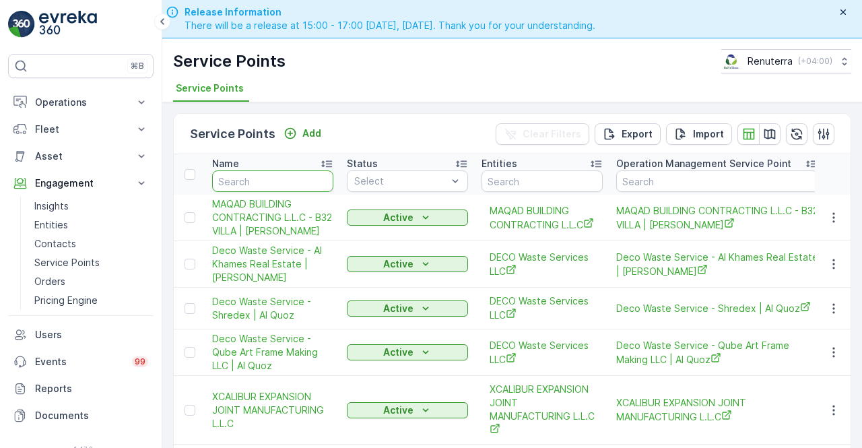
click at [246, 178] on input "text" at bounding box center [272, 181] width 121 height 22
type input "mario"
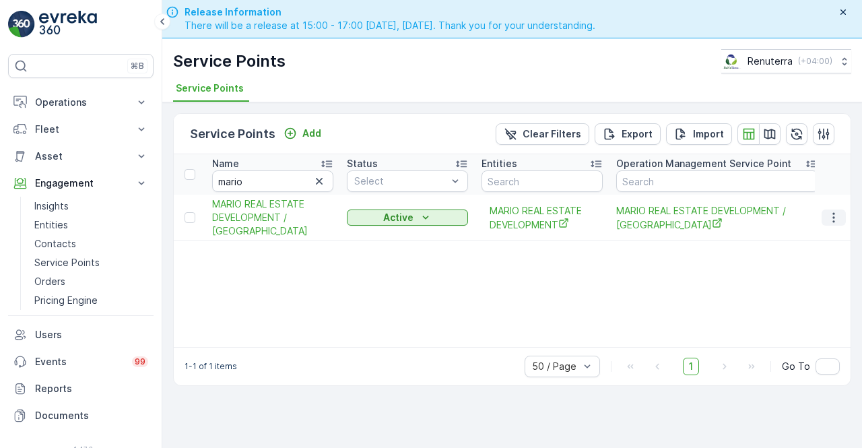
click at [829, 215] on icon "button" at bounding box center [833, 217] width 13 height 13
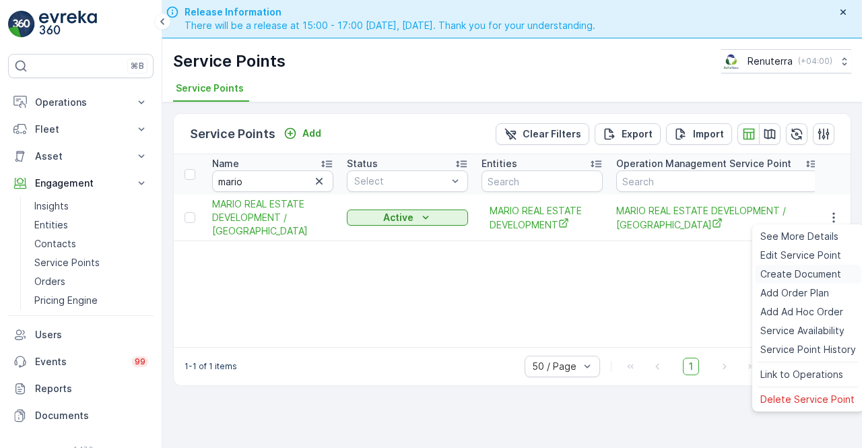
click at [778, 271] on span "Create Document" at bounding box center [800, 273] width 81 height 13
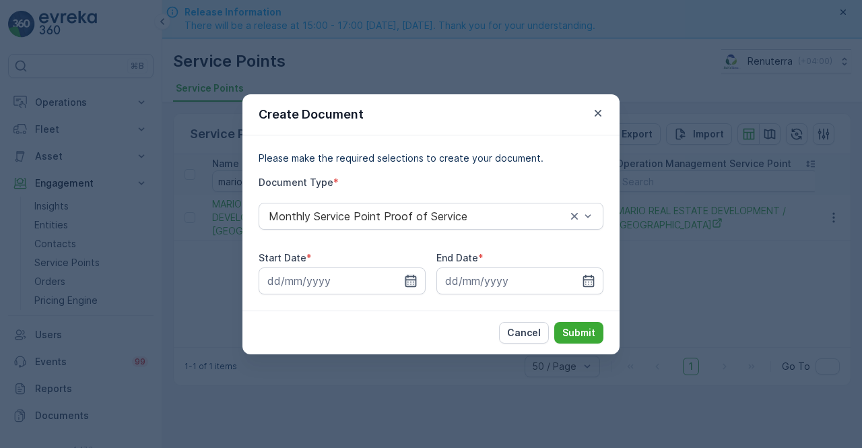
click at [416, 281] on div at bounding box center [342, 280] width 167 height 27
click at [405, 282] on icon "button" at bounding box center [410, 280] width 13 height 13
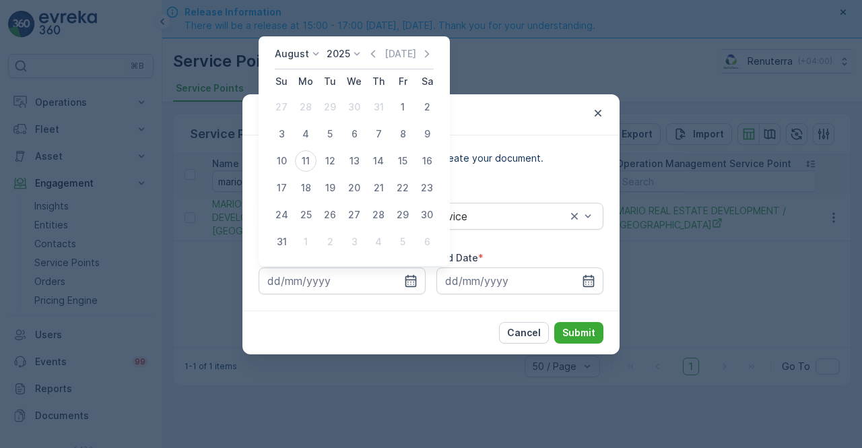
drag, startPoint x: 376, startPoint y: 57, endPoint x: 373, endPoint y: 65, distance: 9.2
click at [376, 56] on icon "button" at bounding box center [372, 53] width 13 height 13
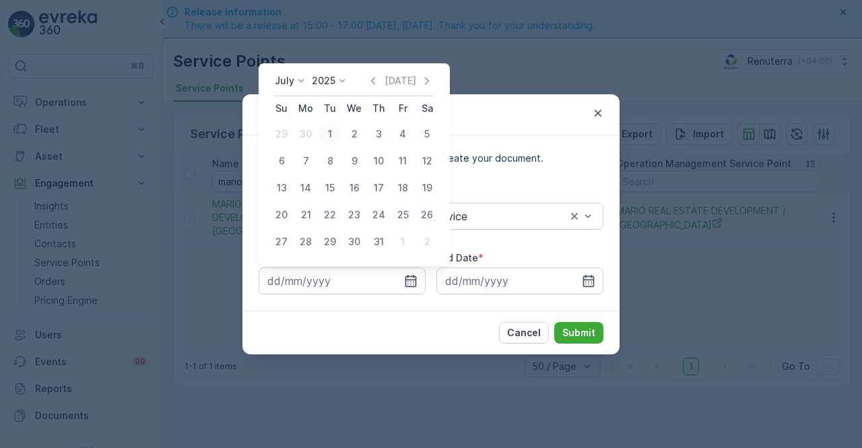
click at [331, 127] on div "1" at bounding box center [330, 134] width 22 height 22
type input "01.07.2025"
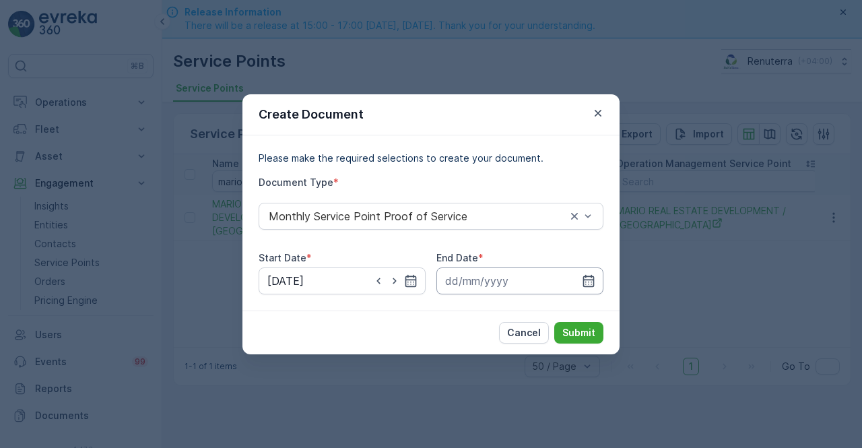
click at [592, 275] on icon "button" at bounding box center [588, 280] width 13 height 13
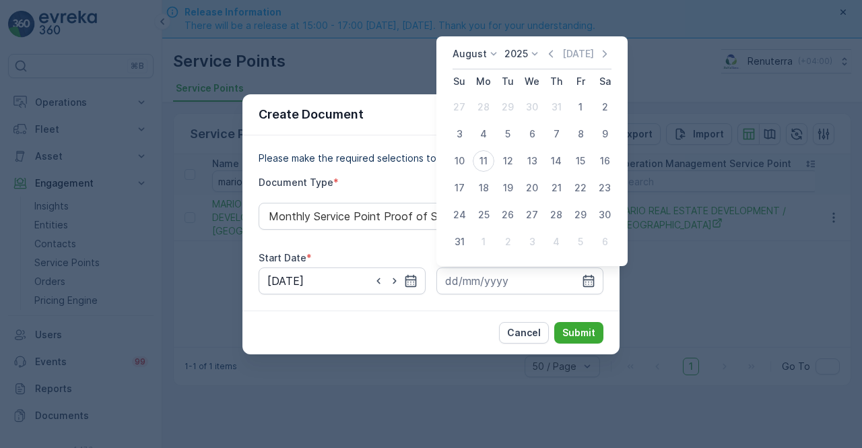
click at [554, 44] on div "August 2025 Today Su Mo Tu We Th Fr Sa 27 28 29 30 31 1 2 3 4 5 6 7 8 9 10 11 1…" at bounding box center [531, 151] width 191 height 230
click at [554, 51] on icon "button" at bounding box center [550, 53] width 13 height 13
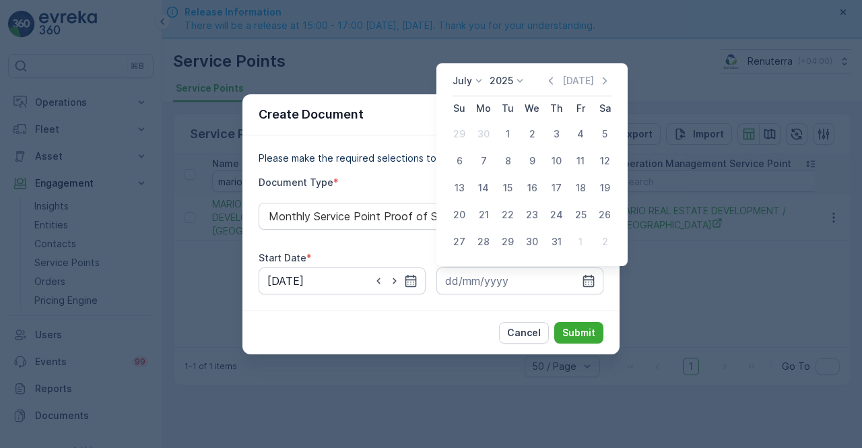
click at [551, 238] on div "31" at bounding box center [557, 242] width 22 height 22
type input "31.07.2025"
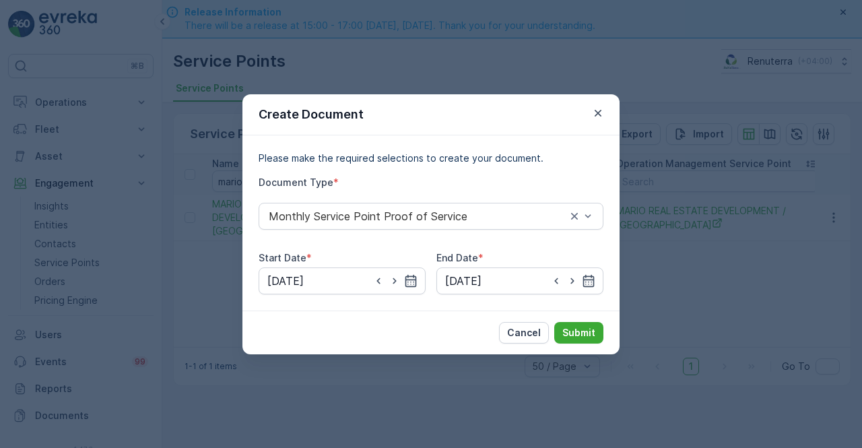
click at [583, 350] on div "Cancel Submit" at bounding box center [430, 333] width 377 height 44
click at [573, 339] on button "Submit" at bounding box center [578, 333] width 49 height 22
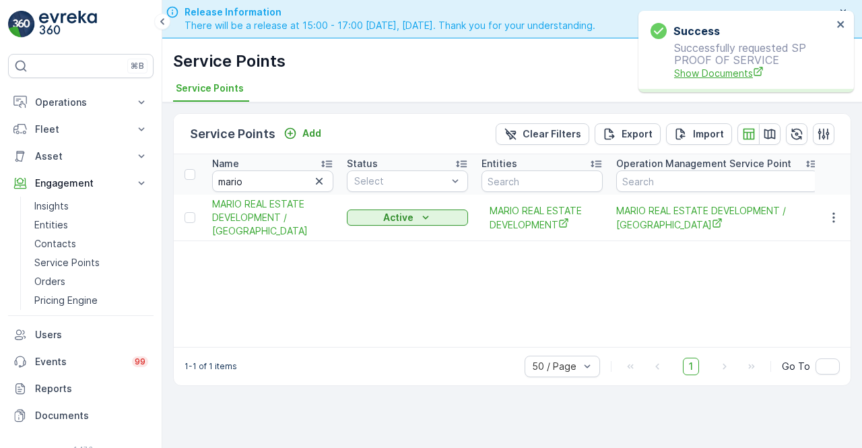
click at [675, 73] on span "Show Documents" at bounding box center [753, 73] width 158 height 14
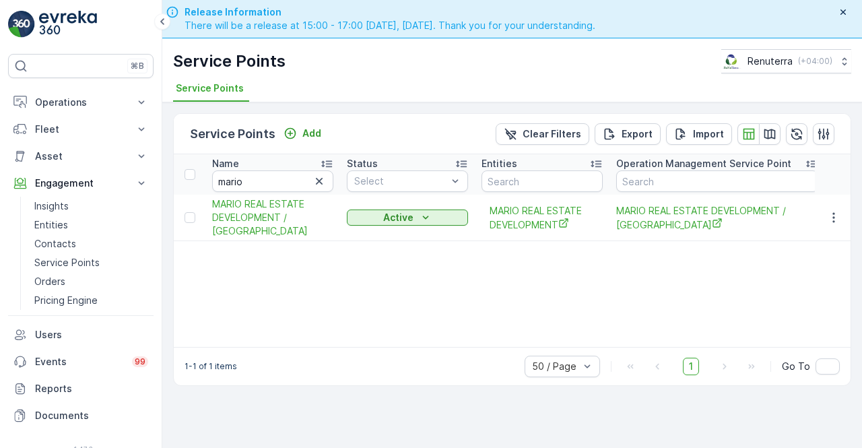
click at [268, 192] on th "Name mario" at bounding box center [272, 174] width 135 height 40
click at [264, 189] on input "mario" at bounding box center [272, 181] width 121 height 22
type input "mmedpo"
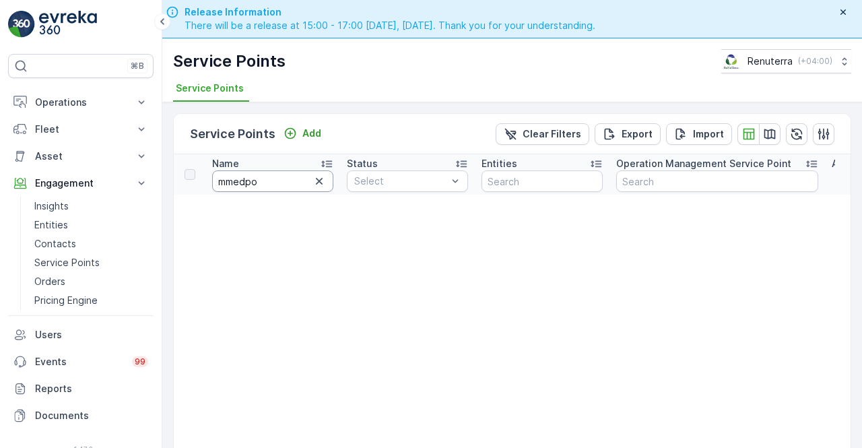
click at [257, 189] on input "mmedpo" at bounding box center [272, 181] width 121 height 22
type input "m"
type input "n"
type input "medp"
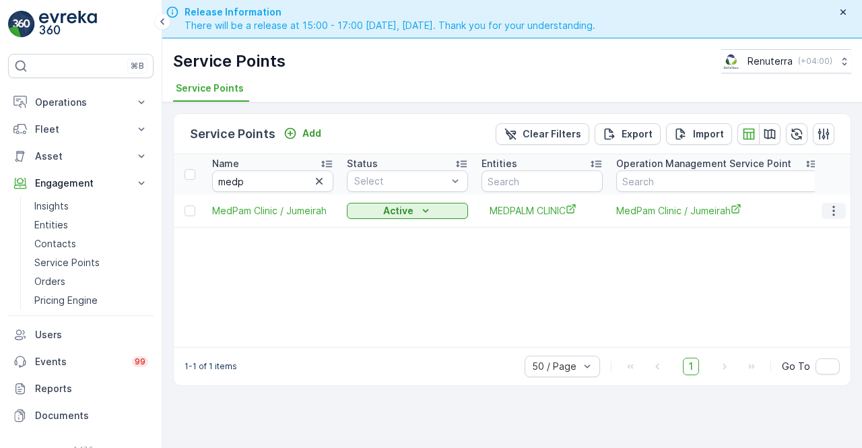
click at [839, 209] on icon "button" at bounding box center [833, 210] width 13 height 13
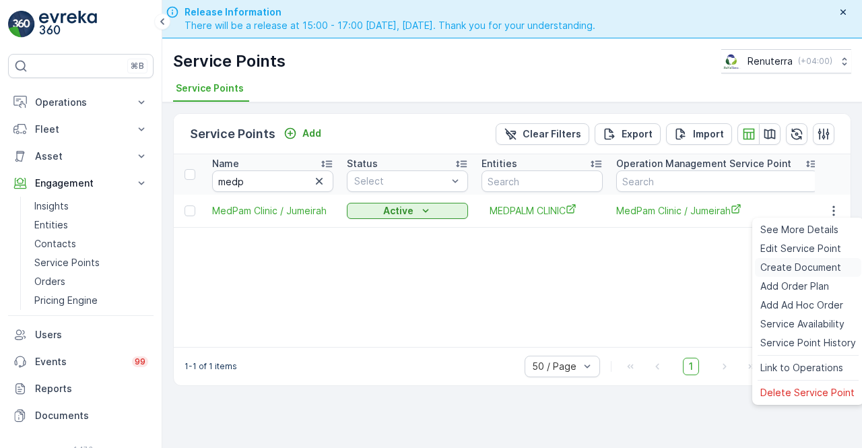
click at [793, 267] on span "Create Document" at bounding box center [800, 267] width 81 height 13
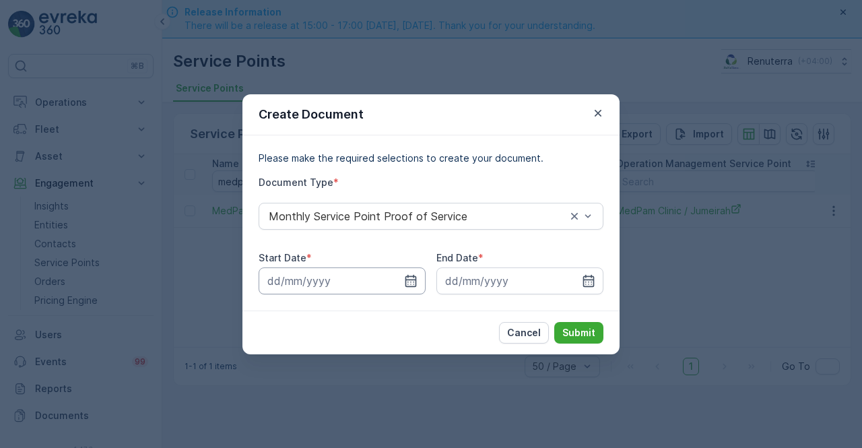
drag, startPoint x: 414, startPoint y: 280, endPoint x: 416, endPoint y: 273, distance: 6.9
click at [415, 279] on icon "button" at bounding box center [410, 280] width 11 height 12
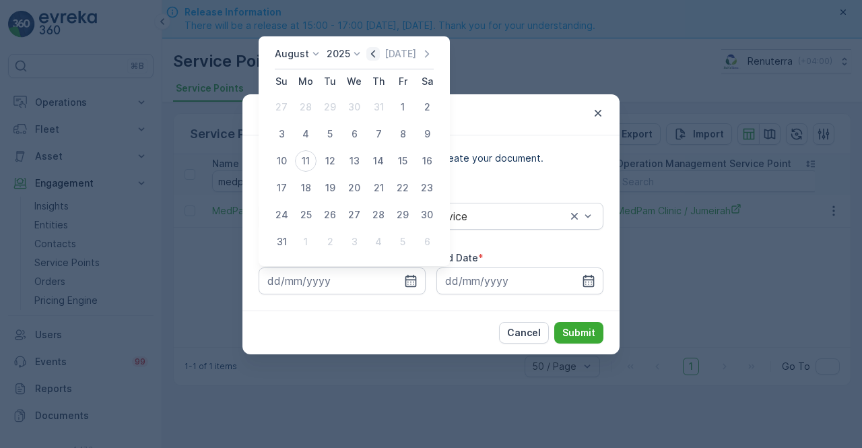
click at [376, 60] on icon "button" at bounding box center [372, 53] width 13 height 13
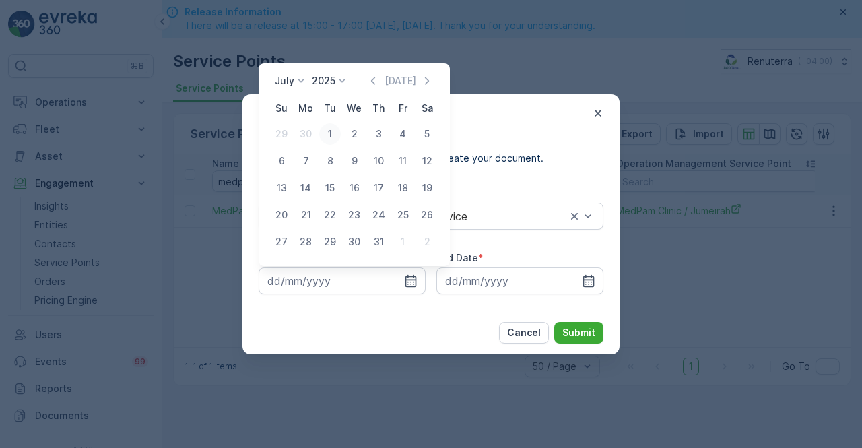
click at [329, 131] on div "1" at bounding box center [330, 134] width 22 height 22
type input "01.07.2025"
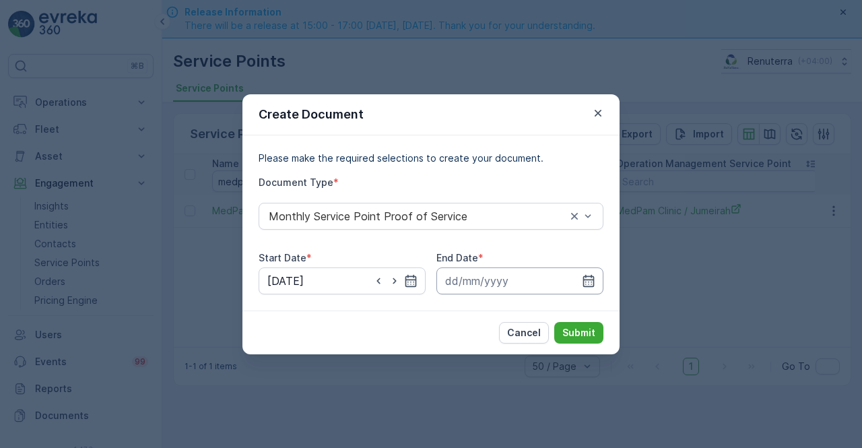
click at [579, 281] on input at bounding box center [519, 280] width 167 height 27
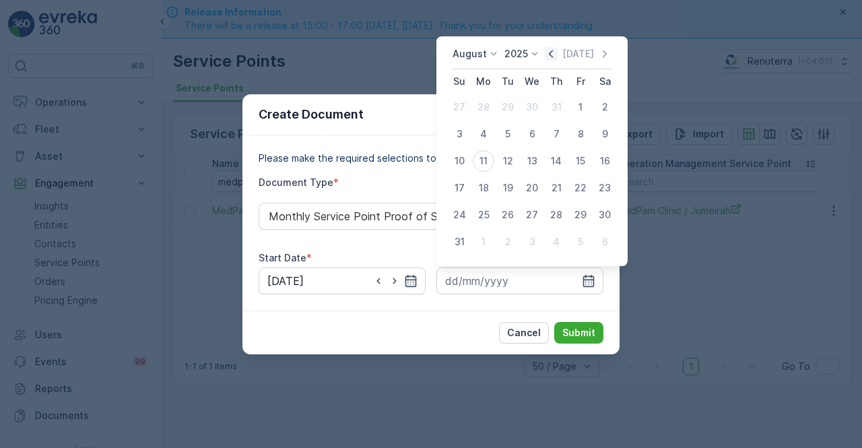
drag, startPoint x: 556, startPoint y: 56, endPoint x: 552, endPoint y: 79, distance: 23.3
click at [554, 57] on icon "button" at bounding box center [550, 53] width 13 height 13
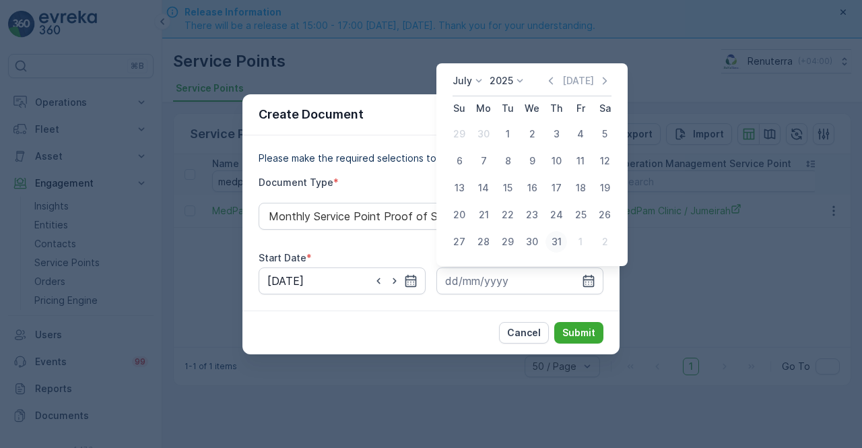
click at [556, 240] on div "31" at bounding box center [557, 242] width 22 height 22
type input "31.07.2025"
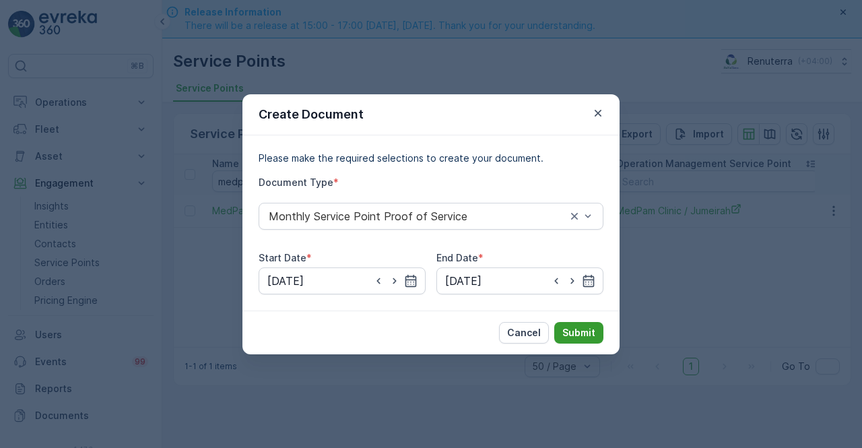
click at [579, 329] on p "Submit" at bounding box center [578, 332] width 33 height 13
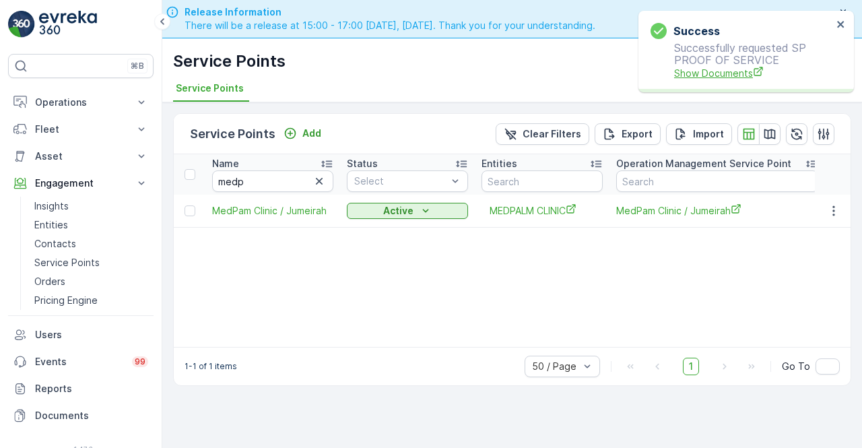
click at [701, 71] on span "Show Documents" at bounding box center [753, 73] width 158 height 14
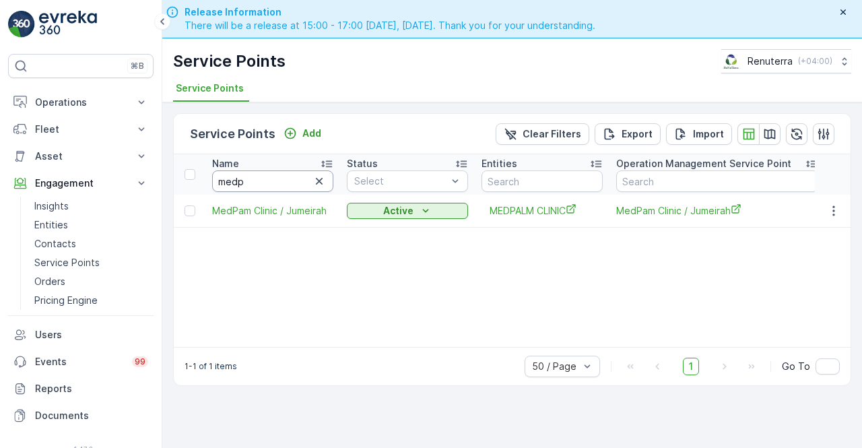
click at [258, 187] on input "medp" at bounding box center [272, 181] width 121 height 22
type input "m"
type input "ktc"
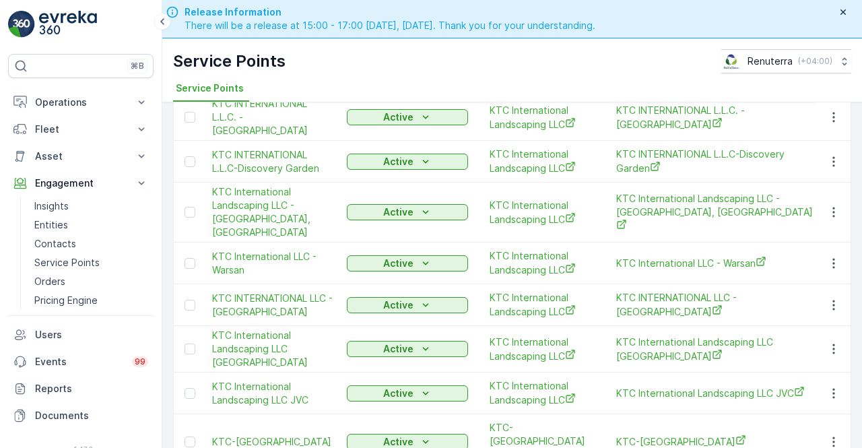
scroll to position [226, 0]
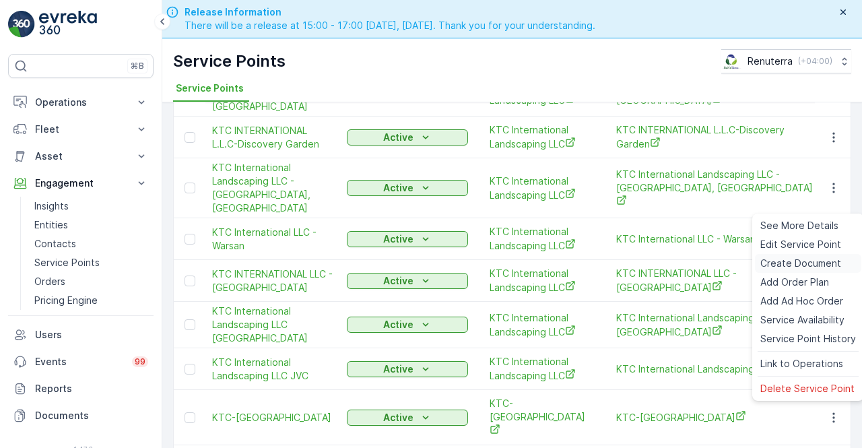
click at [781, 267] on span "Create Document" at bounding box center [800, 263] width 81 height 13
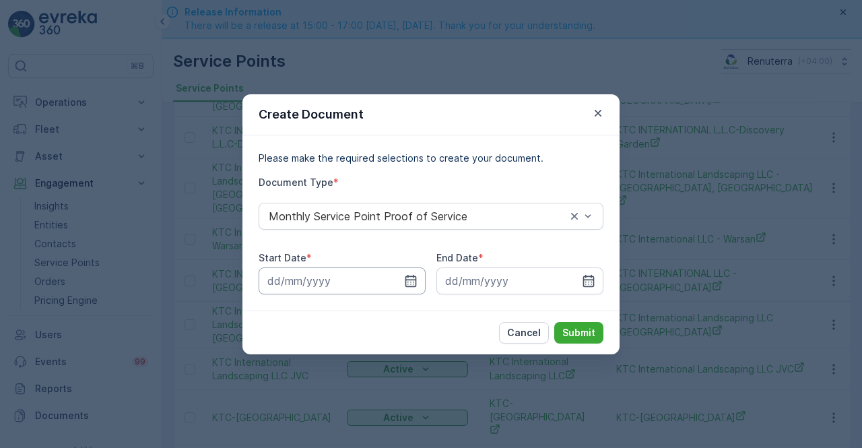
click at [420, 282] on input at bounding box center [342, 280] width 167 height 27
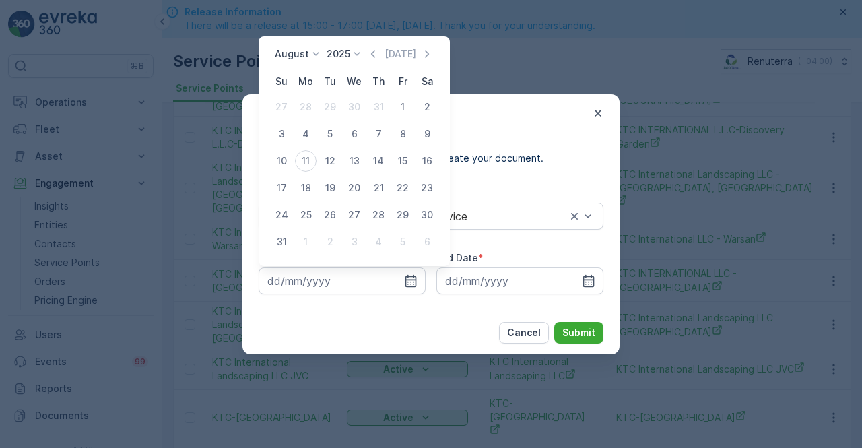
click at [380, 50] on icon "button" at bounding box center [372, 53] width 13 height 13
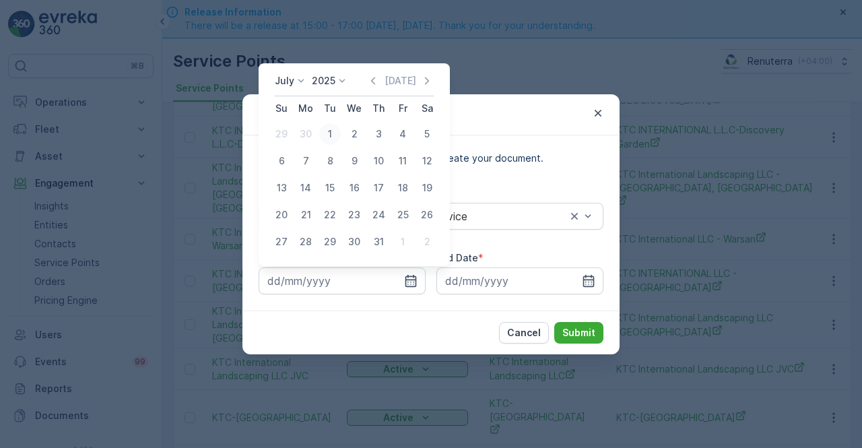
click at [326, 133] on div "1" at bounding box center [330, 134] width 22 height 22
type input "01.07.2025"
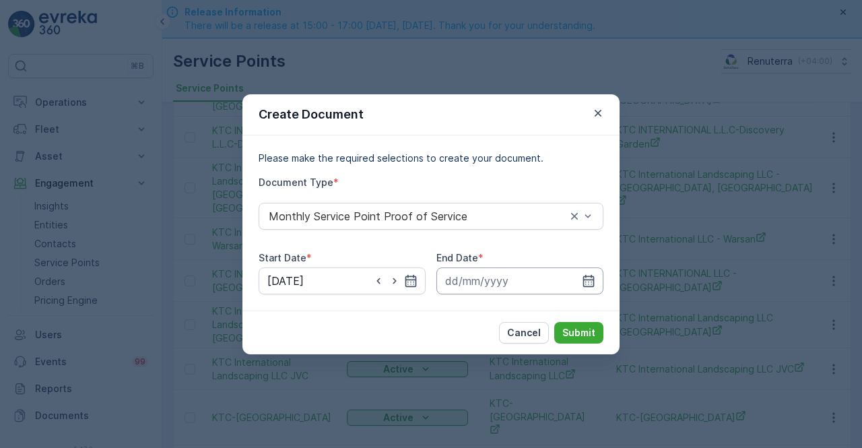
drag, startPoint x: 591, startPoint y: 279, endPoint x: 587, endPoint y: 270, distance: 9.6
click at [591, 277] on icon "button" at bounding box center [588, 280] width 11 height 12
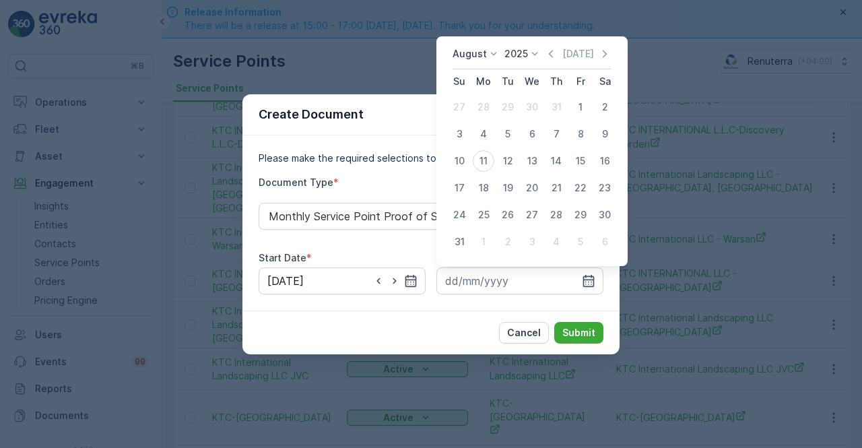
click at [558, 59] on icon "button" at bounding box center [550, 53] width 13 height 13
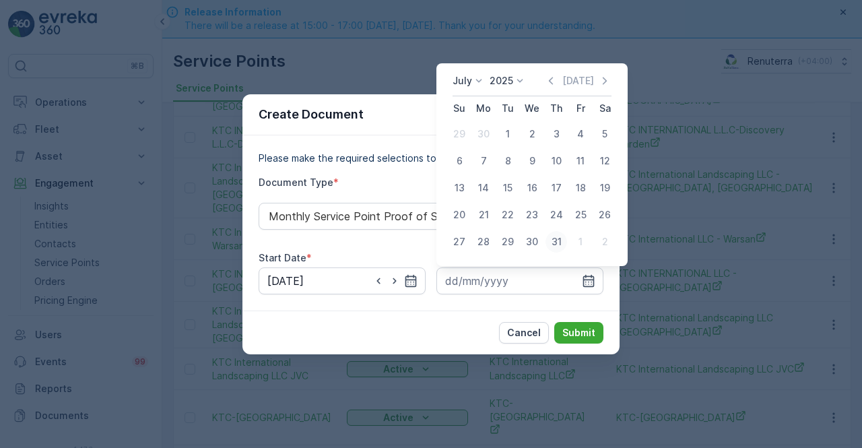
click at [551, 247] on div "31" at bounding box center [557, 242] width 22 height 22
type input "31.07.2025"
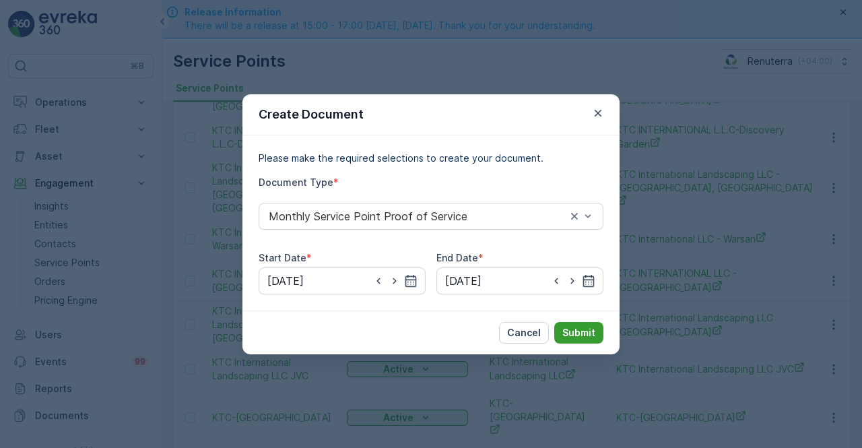
click at [583, 324] on button "Submit" at bounding box center [578, 333] width 49 height 22
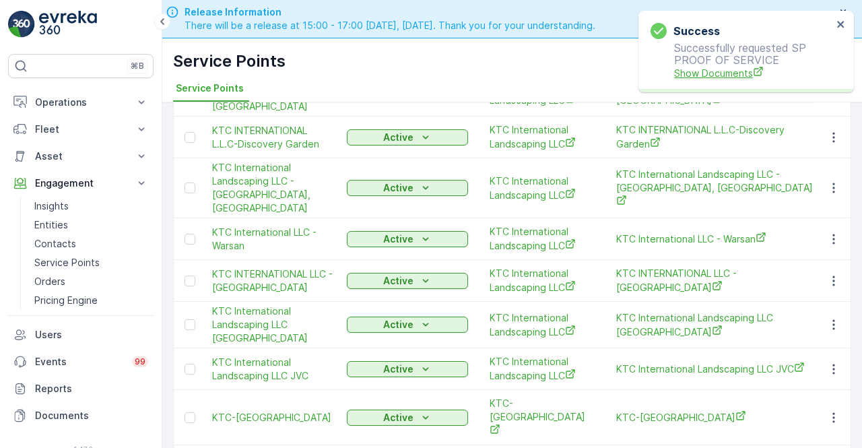
click at [736, 69] on span "Show Documents" at bounding box center [753, 73] width 158 height 14
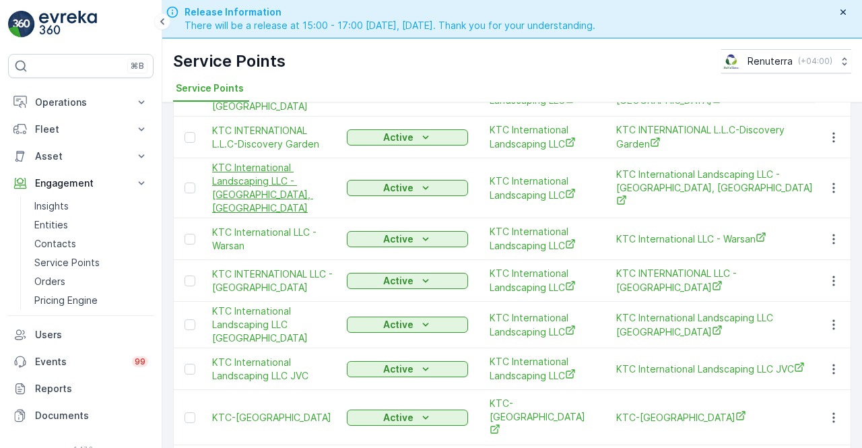
scroll to position [38, 0]
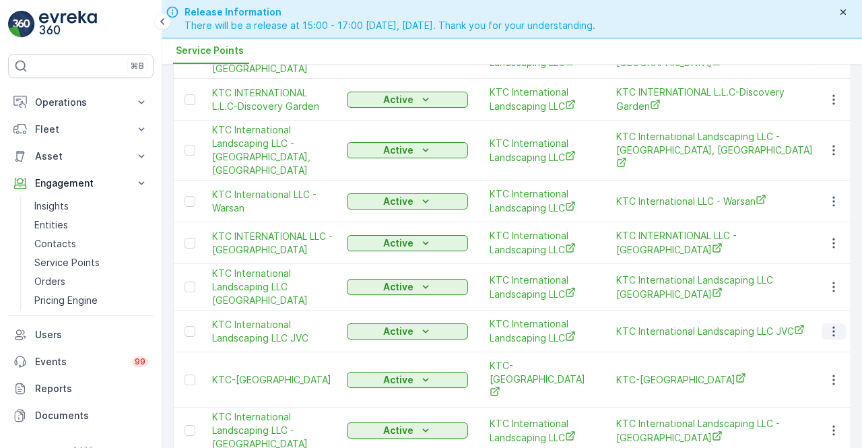
click at [833, 323] on button "button" at bounding box center [834, 331] width 24 height 16
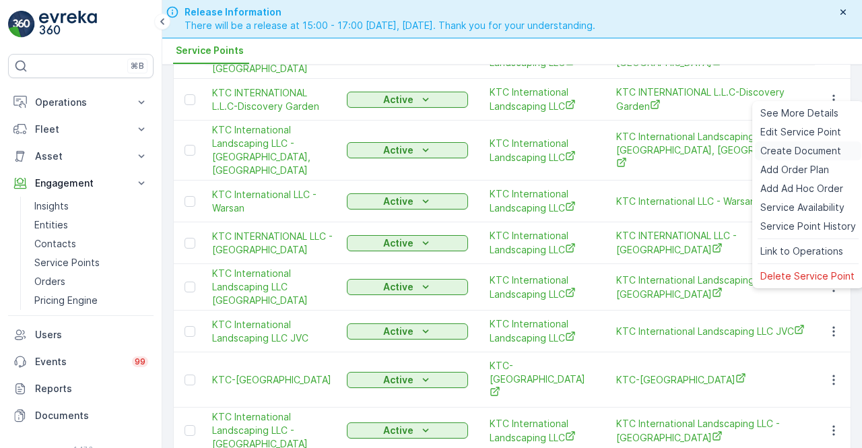
click at [773, 142] on div "Create Document" at bounding box center [808, 150] width 106 height 19
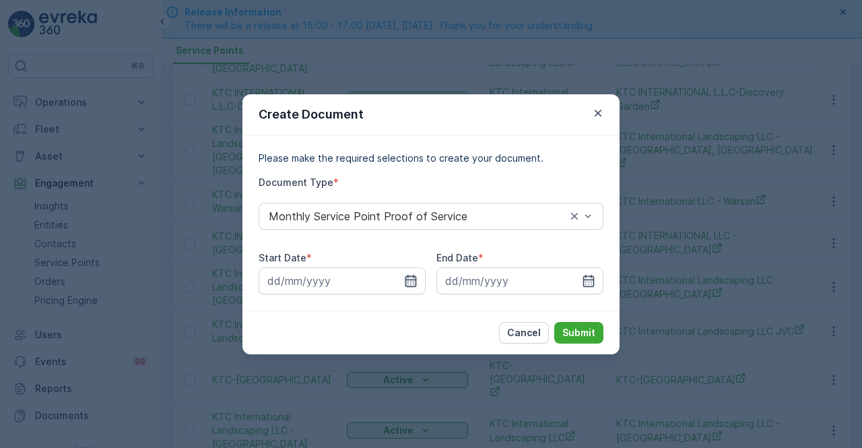
click at [407, 284] on icon "button" at bounding box center [410, 280] width 13 height 13
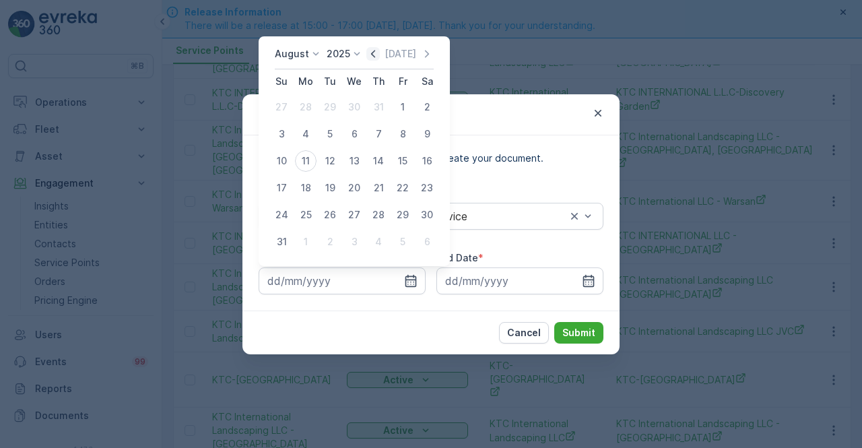
click at [373, 55] on icon "button" at bounding box center [372, 53] width 13 height 13
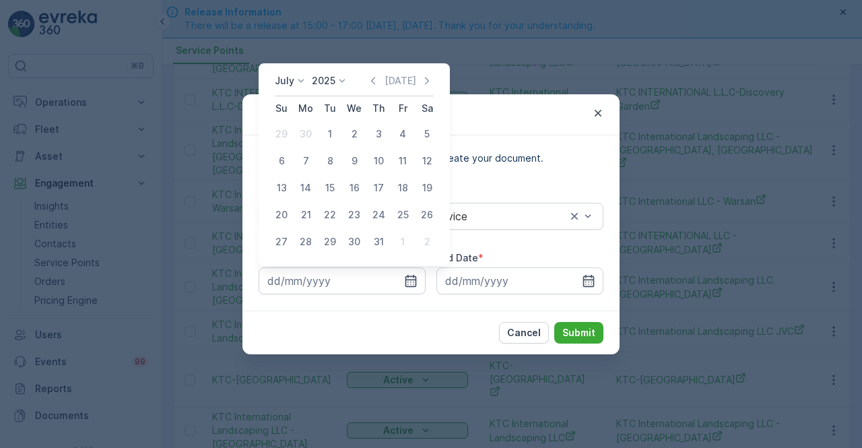
click at [333, 127] on div "1" at bounding box center [330, 134] width 22 height 22
type input "01.07.2025"
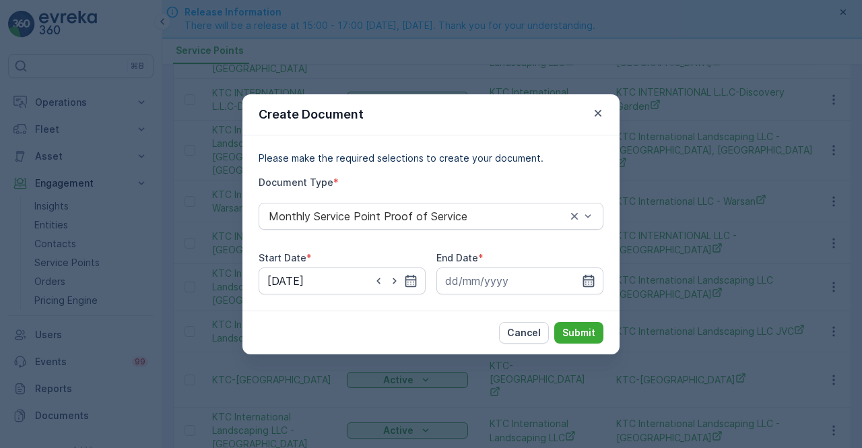
click at [587, 276] on icon "button" at bounding box center [588, 280] width 11 height 12
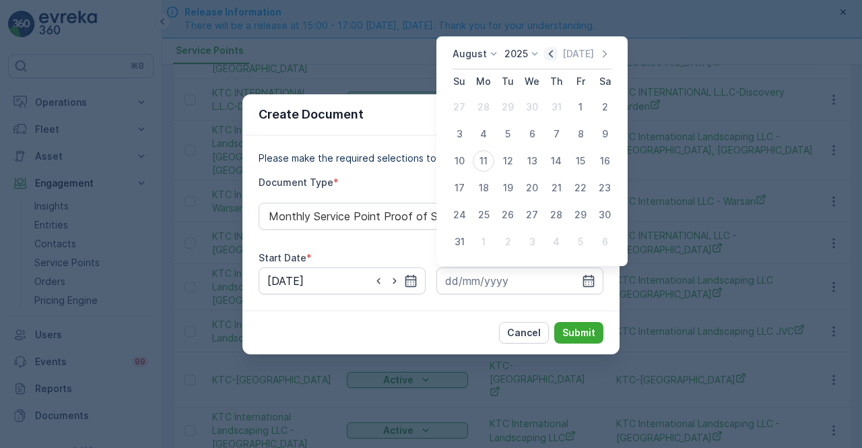
click at [557, 55] on icon "button" at bounding box center [550, 53] width 13 height 13
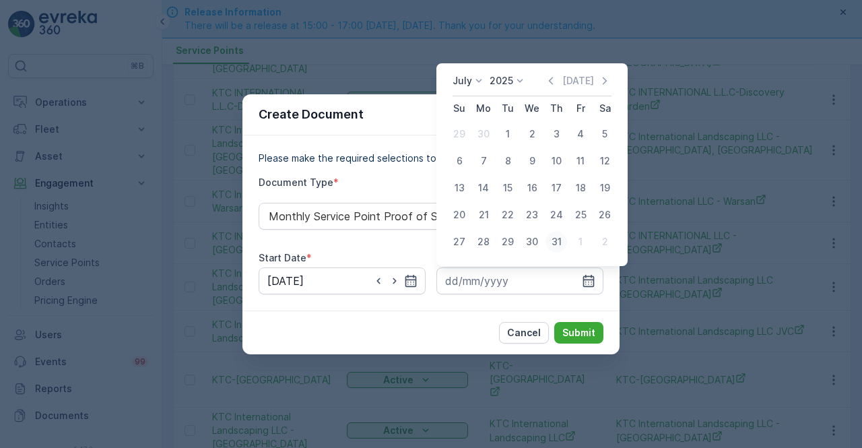
click at [554, 239] on div "31" at bounding box center [557, 242] width 22 height 22
type input "31.07.2025"
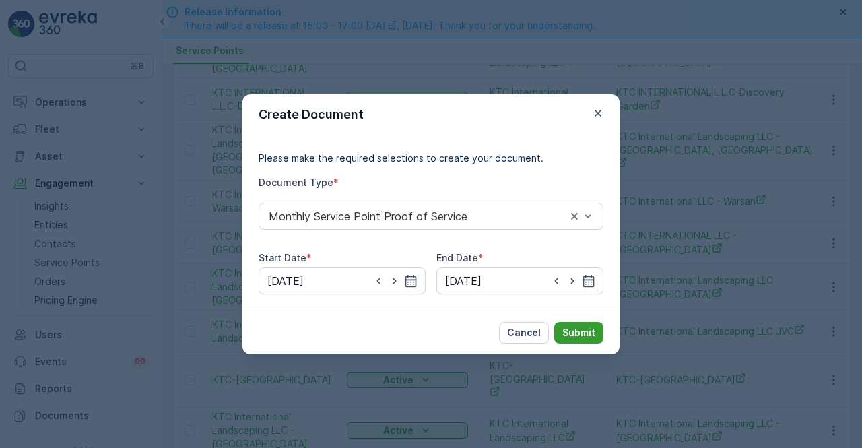
click at [575, 328] on p "Submit" at bounding box center [578, 332] width 33 height 13
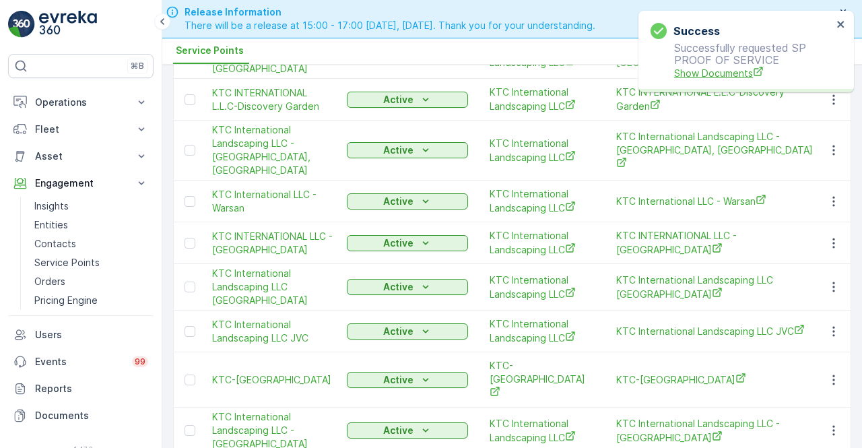
click at [719, 71] on span "Show Documents" at bounding box center [753, 73] width 158 height 14
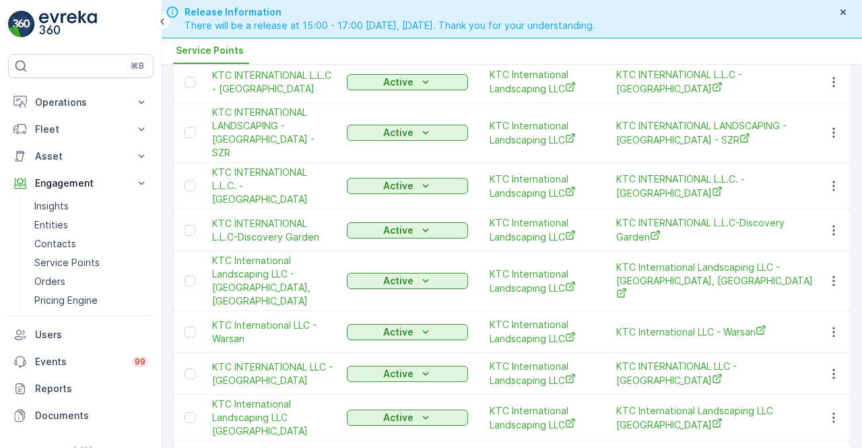
scroll to position [92, 0]
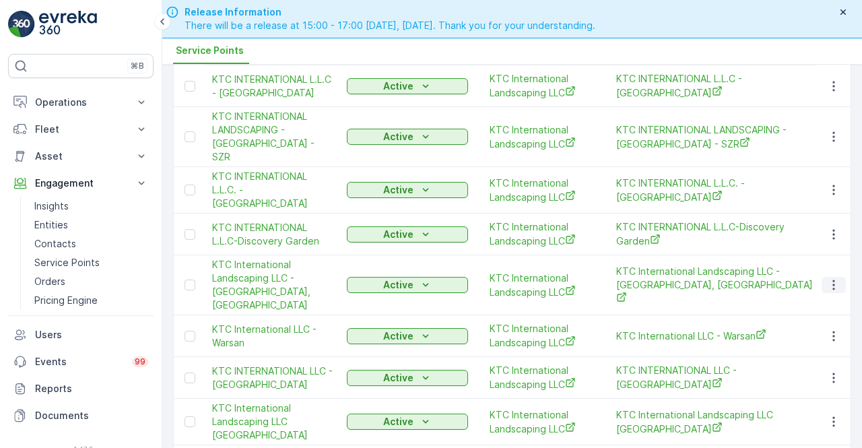
drag, startPoint x: 828, startPoint y: 259, endPoint x: 821, endPoint y: 259, distance: 7.4
click at [829, 278] on icon "button" at bounding box center [833, 284] width 13 height 13
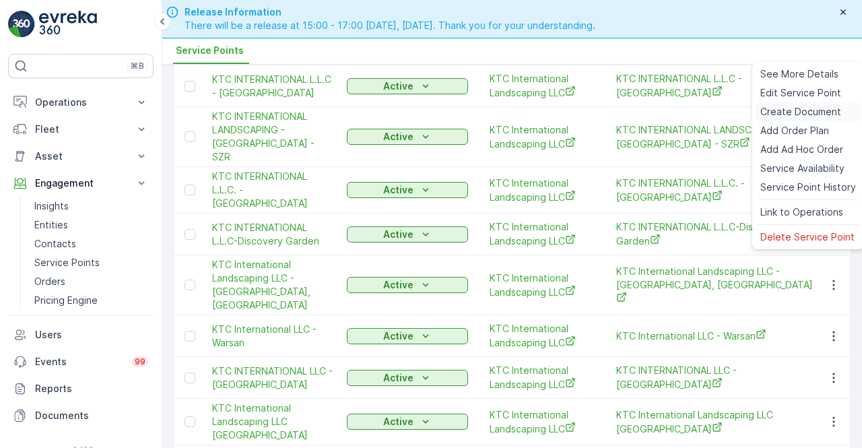
click at [787, 104] on div "Create Document" at bounding box center [808, 111] width 106 height 19
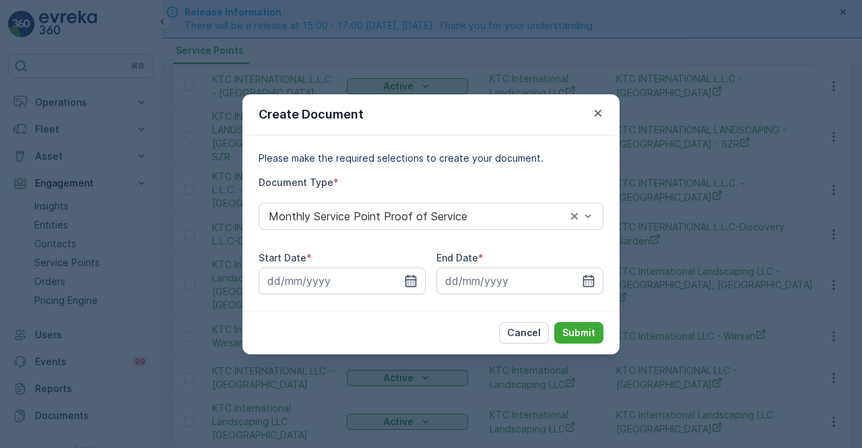
click at [414, 284] on icon "button" at bounding box center [410, 280] width 11 height 12
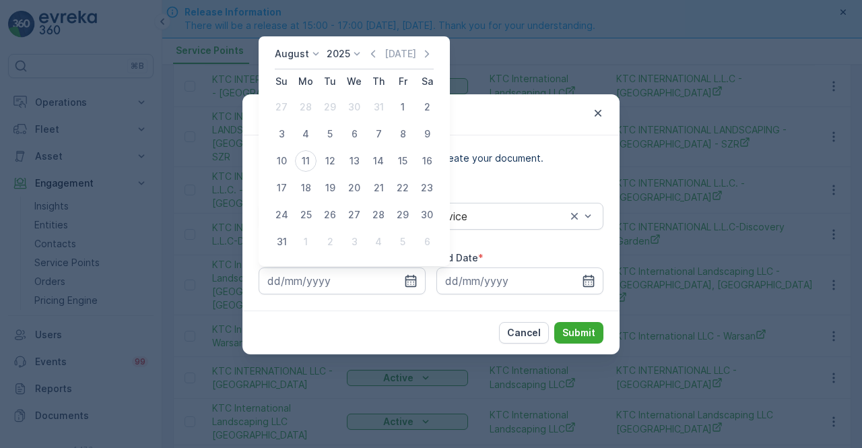
drag, startPoint x: 379, startPoint y: 52, endPoint x: 365, endPoint y: 67, distance: 20.0
click at [379, 52] on icon "button" at bounding box center [372, 53] width 13 height 13
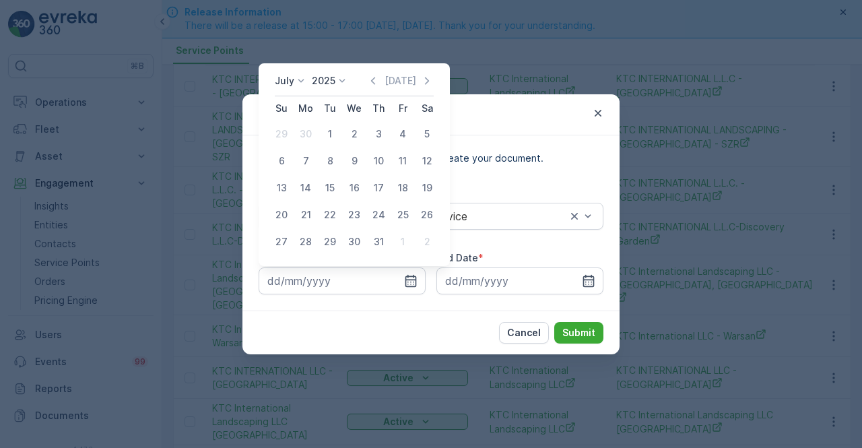
drag, startPoint x: 329, startPoint y: 133, endPoint x: 337, endPoint y: 142, distance: 11.5
click at [330, 134] on div "1" at bounding box center [330, 134] width 22 height 22
type input "01.07.2025"
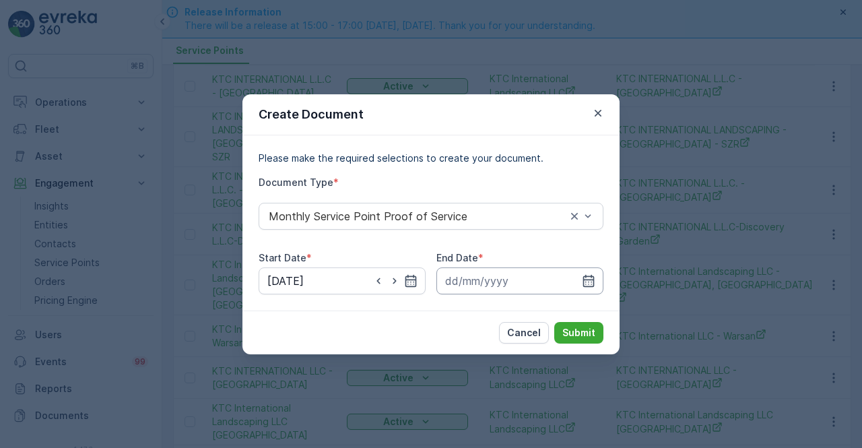
drag, startPoint x: 588, startPoint y: 281, endPoint x: 585, endPoint y: 271, distance: 10.6
click at [586, 277] on icon "button" at bounding box center [588, 280] width 13 height 13
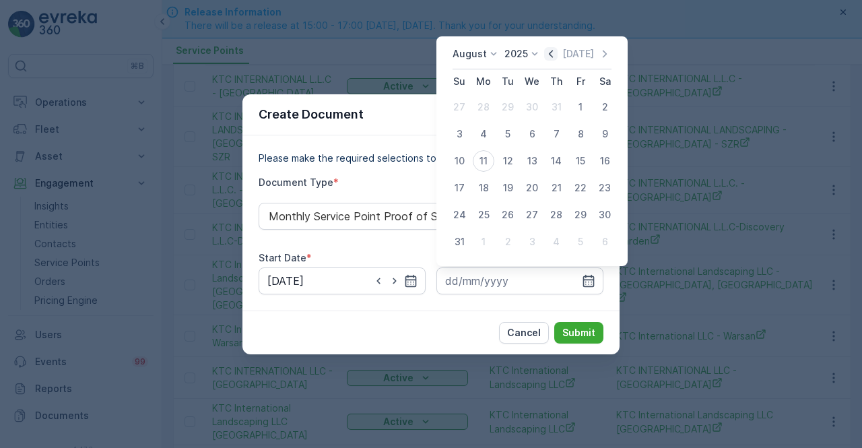
click at [558, 60] on icon "button" at bounding box center [550, 53] width 13 height 13
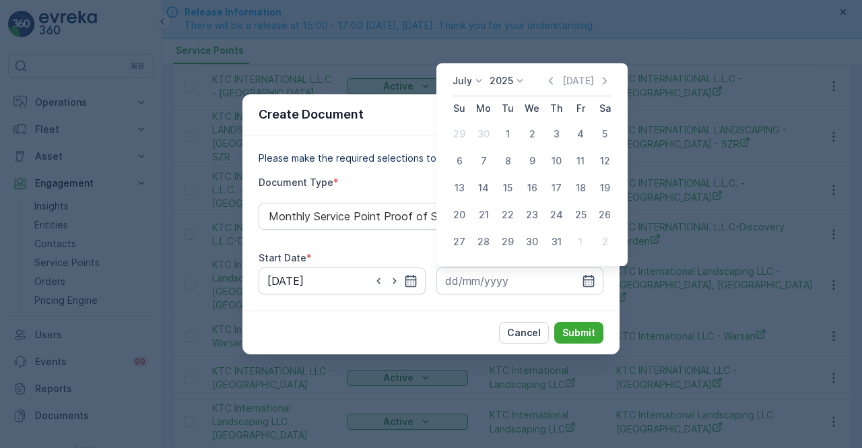
drag, startPoint x: 550, startPoint y: 238, endPoint x: 556, endPoint y: 264, distance: 27.0
click at [550, 239] on div "31" at bounding box center [557, 242] width 22 height 22
type input "31.07.2025"
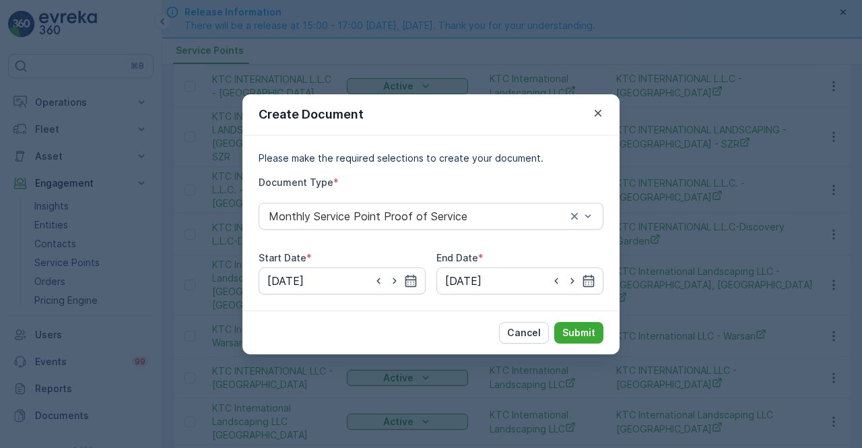
click at [578, 317] on div "Cancel Submit" at bounding box center [430, 333] width 377 height 44
click at [577, 326] on p "Submit" at bounding box center [578, 332] width 33 height 13
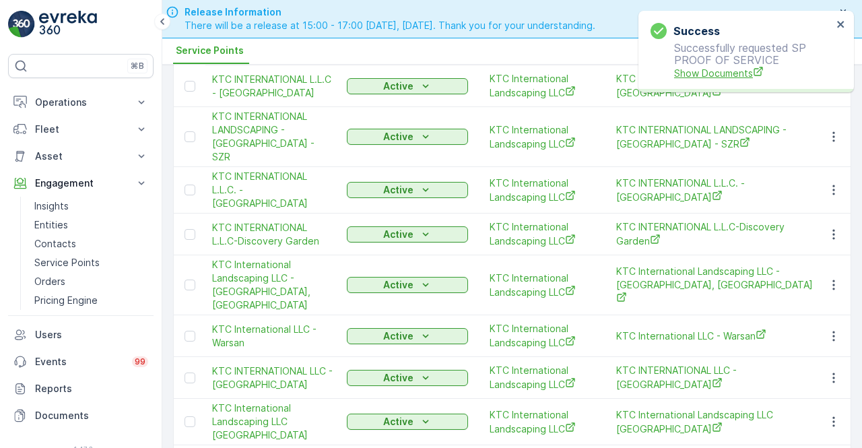
click at [721, 77] on span "Show Documents" at bounding box center [753, 73] width 158 height 14
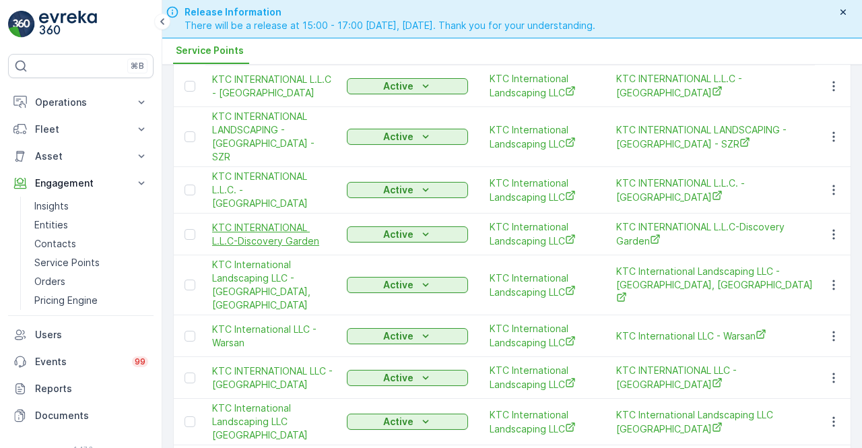
scroll to position [24, 0]
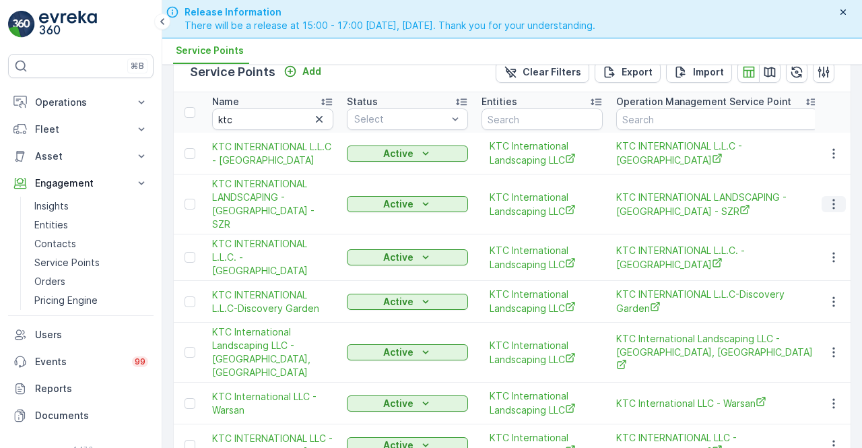
click at [832, 198] on icon "button" at bounding box center [833, 203] width 13 height 13
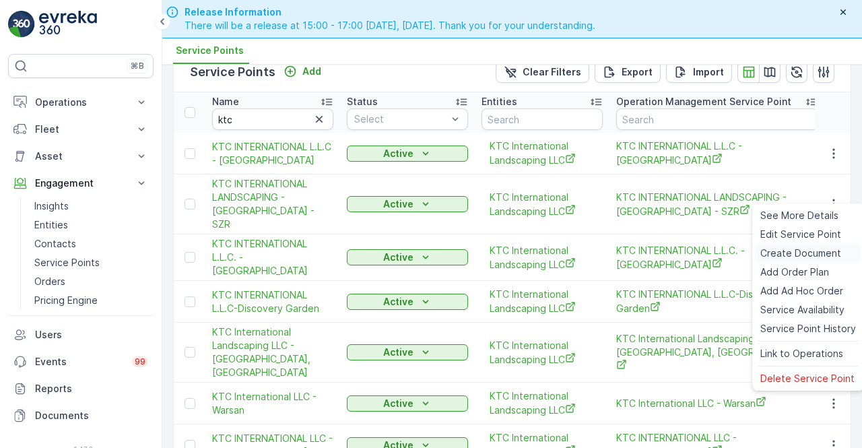
click at [784, 250] on span "Create Document" at bounding box center [800, 253] width 81 height 13
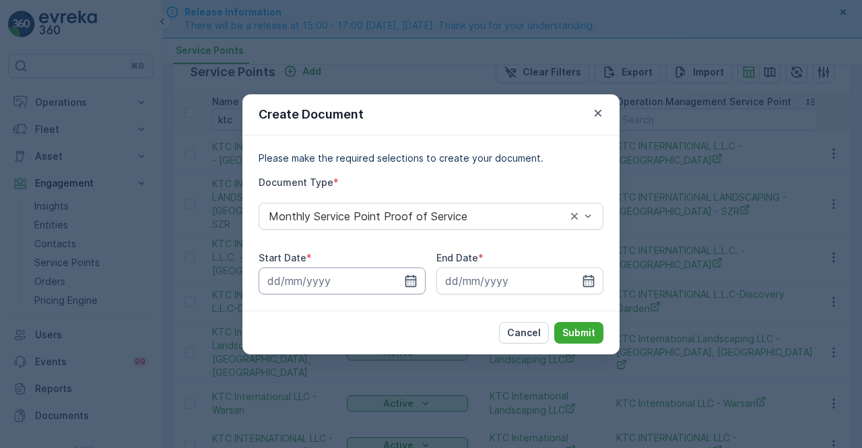
drag, startPoint x: 413, startPoint y: 282, endPoint x: 392, endPoint y: 290, distance: 22.2
click at [412, 282] on icon "button" at bounding box center [410, 280] width 13 height 13
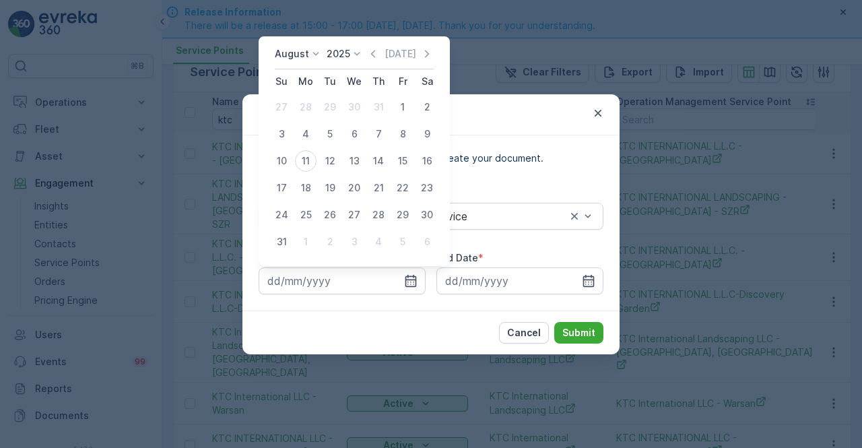
drag, startPoint x: 381, startPoint y: 52, endPoint x: 366, endPoint y: 63, distance: 18.2
click at [380, 52] on icon "button" at bounding box center [372, 53] width 13 height 13
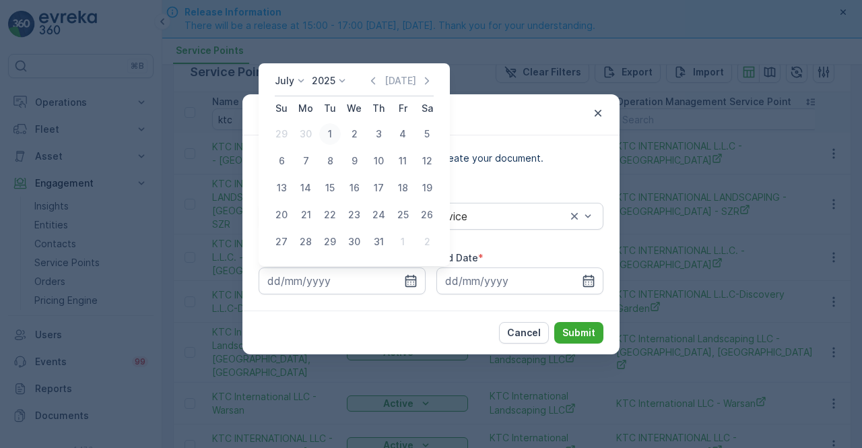
click at [329, 131] on div "1" at bounding box center [330, 134] width 22 height 22
type input "01.07.2025"
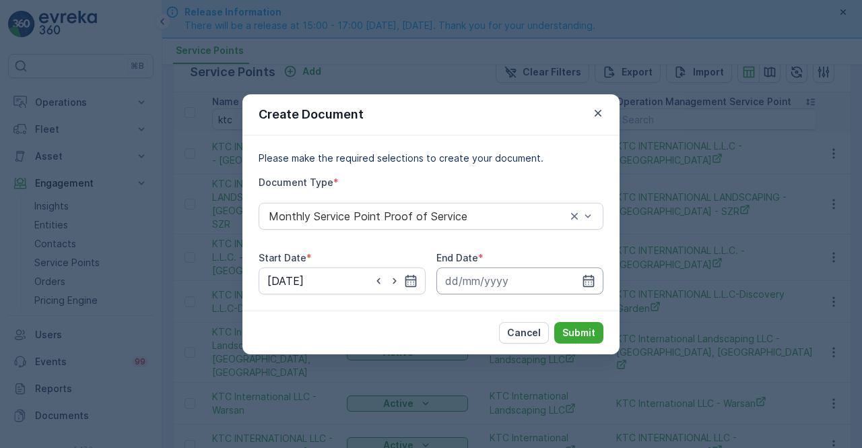
click at [597, 277] on input at bounding box center [519, 280] width 167 height 27
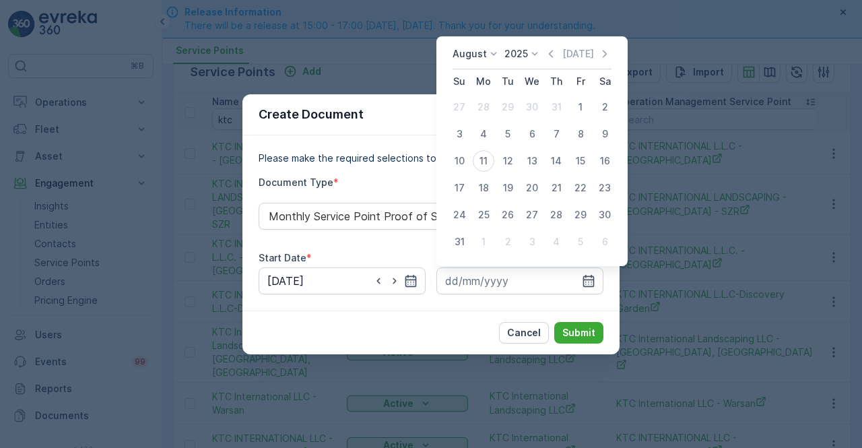
drag, startPoint x: 556, startPoint y: 51, endPoint x: 537, endPoint y: 119, distance: 71.4
click at [554, 55] on icon "button" at bounding box center [550, 53] width 13 height 13
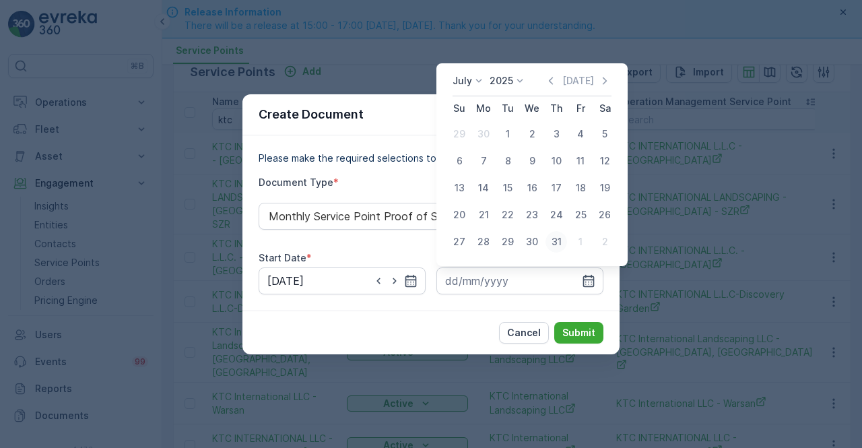
click at [549, 238] on div "31" at bounding box center [557, 242] width 22 height 22
type input "31.07.2025"
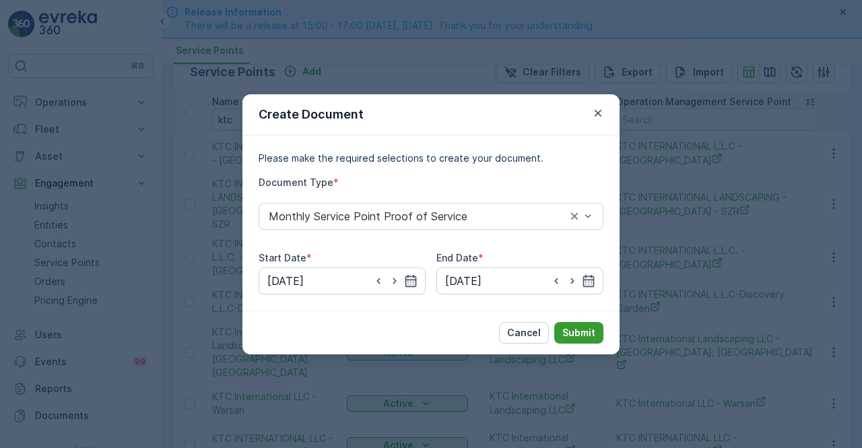
click at [568, 336] on p "Submit" at bounding box center [578, 332] width 33 height 13
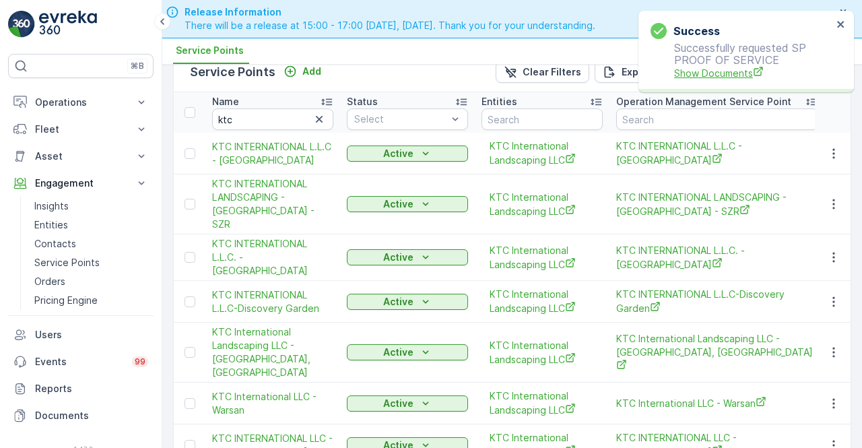
click at [682, 77] on span "Show Documents" at bounding box center [753, 73] width 158 height 14
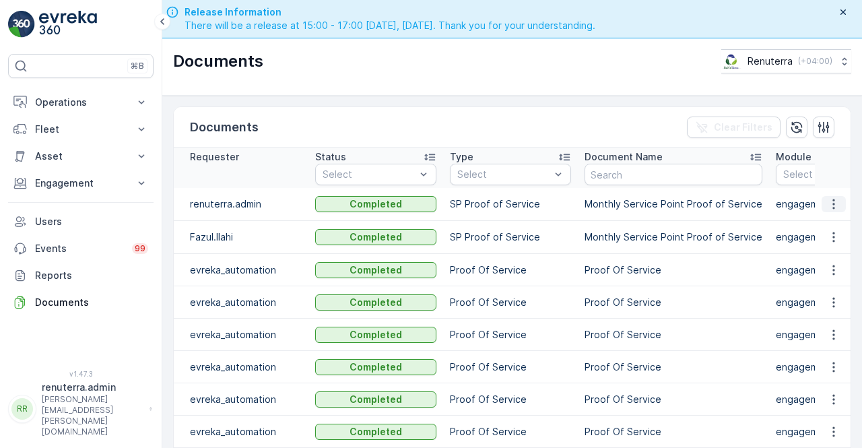
click at [837, 200] on icon "button" at bounding box center [833, 203] width 13 height 13
click at [827, 215] on div "See Details" at bounding box center [830, 223] width 63 height 19
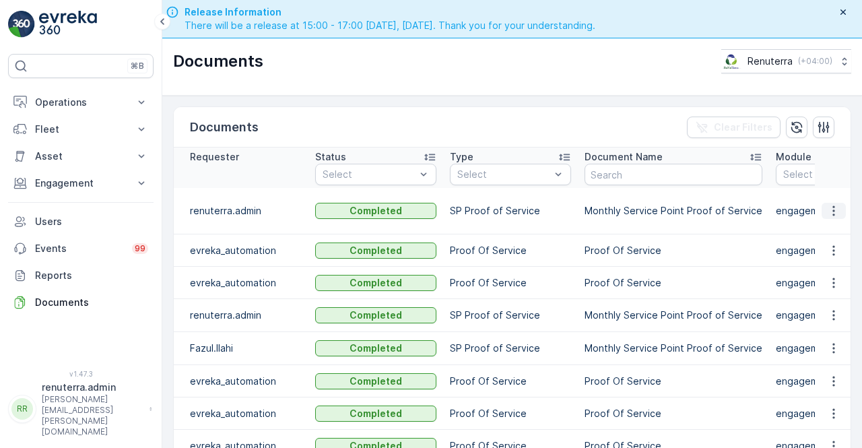
click at [834, 211] on icon "button" at bounding box center [833, 210] width 13 height 13
click at [830, 232] on span "See Details" at bounding box center [830, 229] width 52 height 13
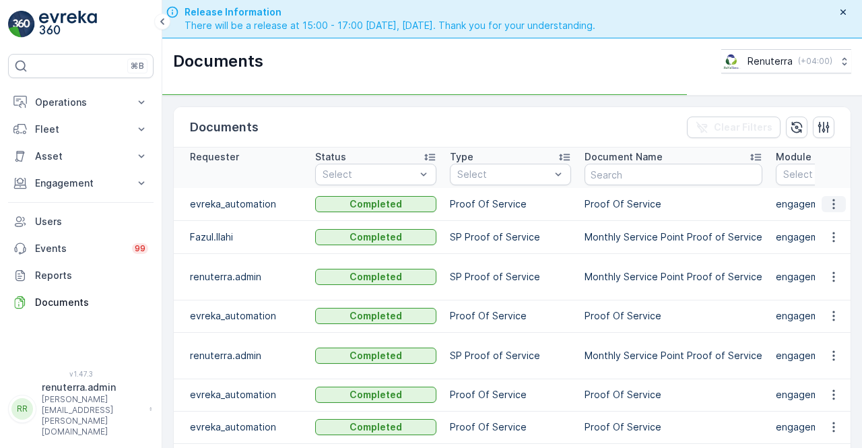
click at [822, 205] on button "button" at bounding box center [834, 204] width 24 height 16
click at [740, 230] on td "Monthly Service Point Proof of Service" at bounding box center [673, 236] width 191 height 33
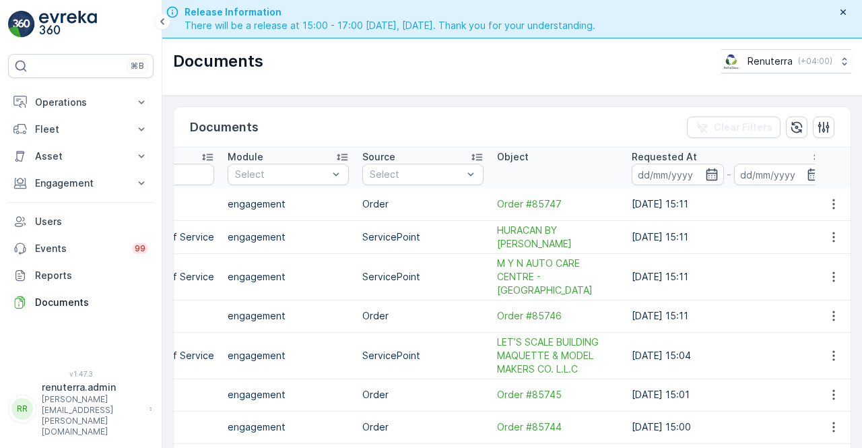
scroll to position [0, 563]
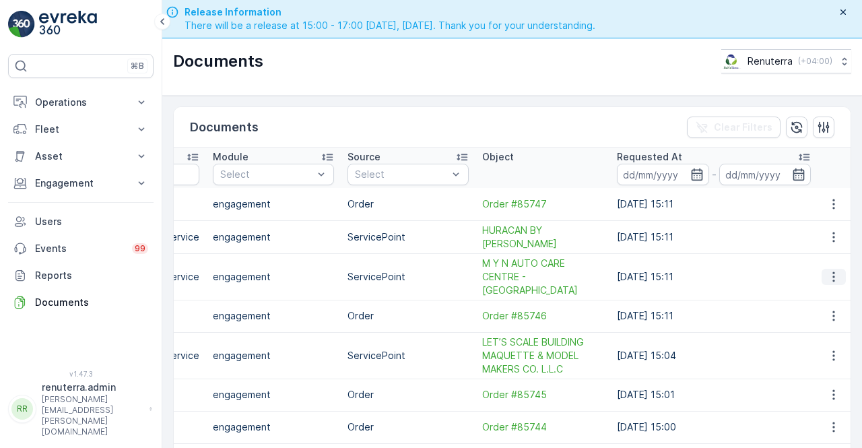
click at [832, 274] on icon "button" at bounding box center [833, 276] width 2 height 10
click at [812, 296] on span "See Details" at bounding box center [830, 294] width 52 height 13
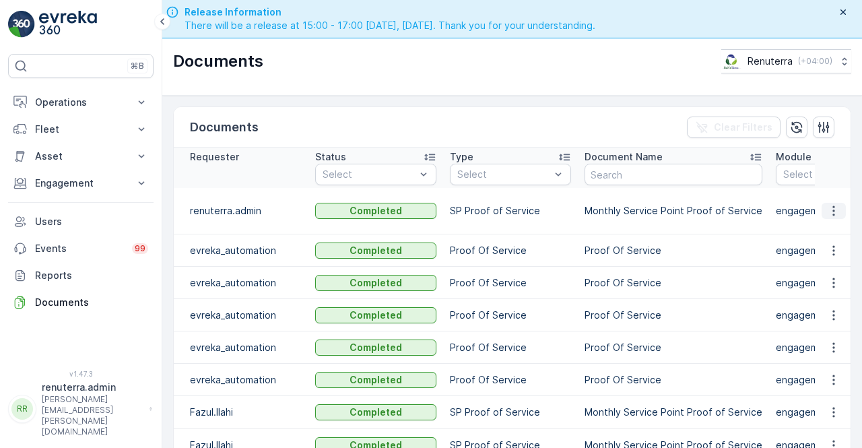
click at [835, 213] on icon "button" at bounding box center [833, 210] width 13 height 13
click at [825, 226] on span "See Details" at bounding box center [830, 229] width 52 height 13
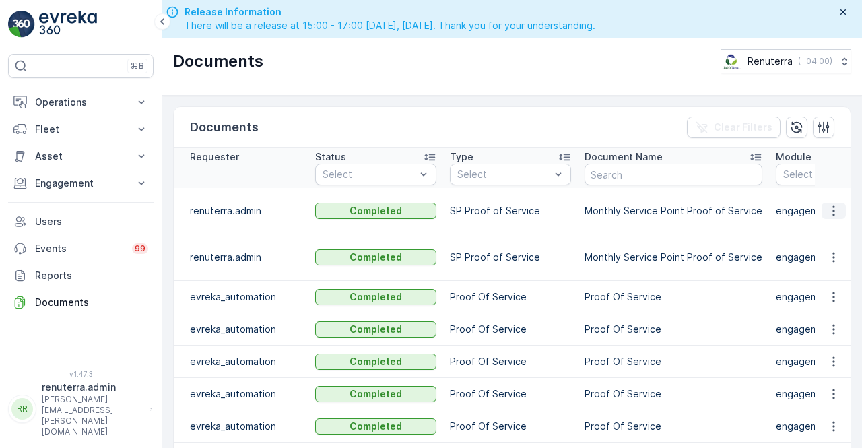
click at [829, 212] on icon "button" at bounding box center [833, 210] width 13 height 13
click at [831, 224] on span "See Details" at bounding box center [830, 229] width 52 height 13
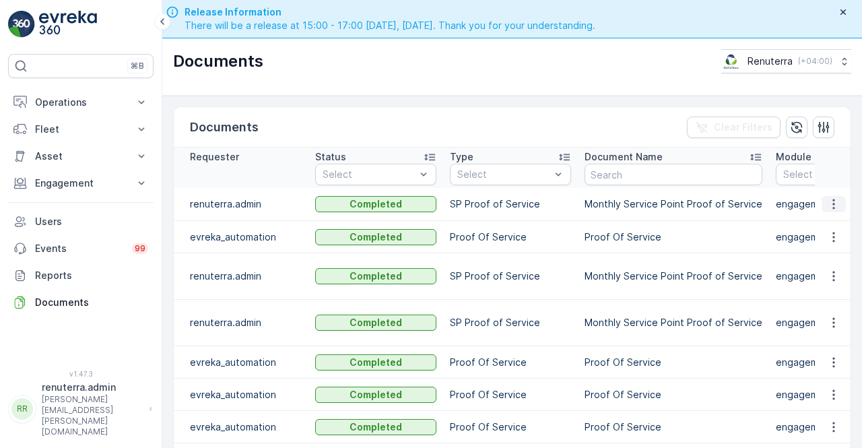
click at [828, 201] on icon "button" at bounding box center [833, 203] width 13 height 13
click at [816, 224] on span "See Details" at bounding box center [830, 222] width 52 height 13
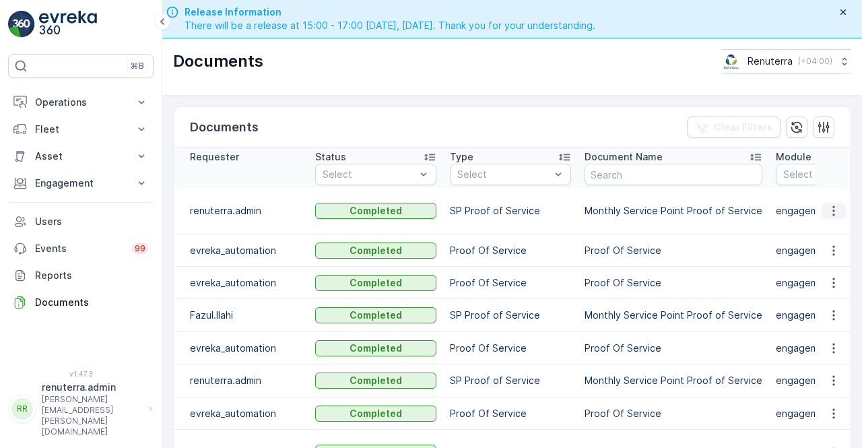
click at [829, 212] on icon "button" at bounding box center [833, 210] width 13 height 13
click at [825, 230] on span "See Details" at bounding box center [830, 229] width 52 height 13
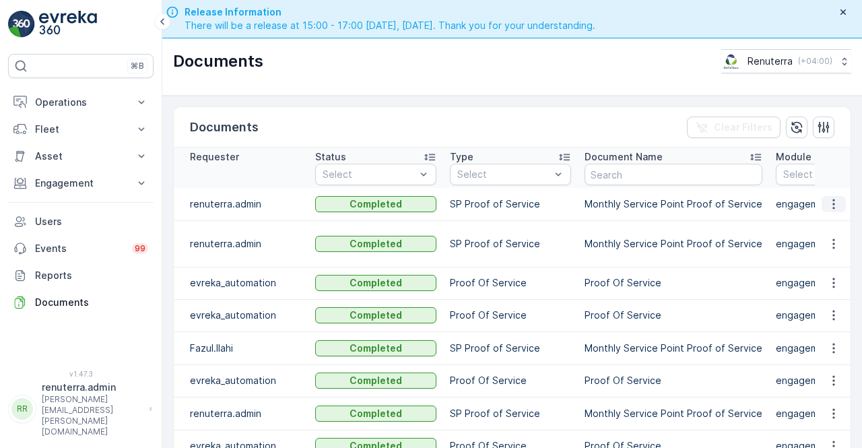
click at [830, 203] on icon "button" at bounding box center [833, 203] width 13 height 13
click at [821, 226] on span "See Details" at bounding box center [830, 222] width 52 height 13
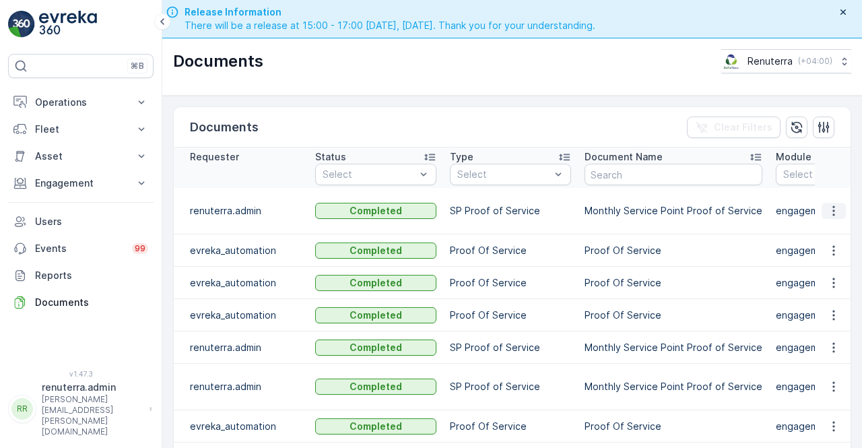
click at [835, 204] on icon "button" at bounding box center [833, 210] width 13 height 13
click at [834, 217] on span "See Details" at bounding box center [830, 222] width 52 height 13
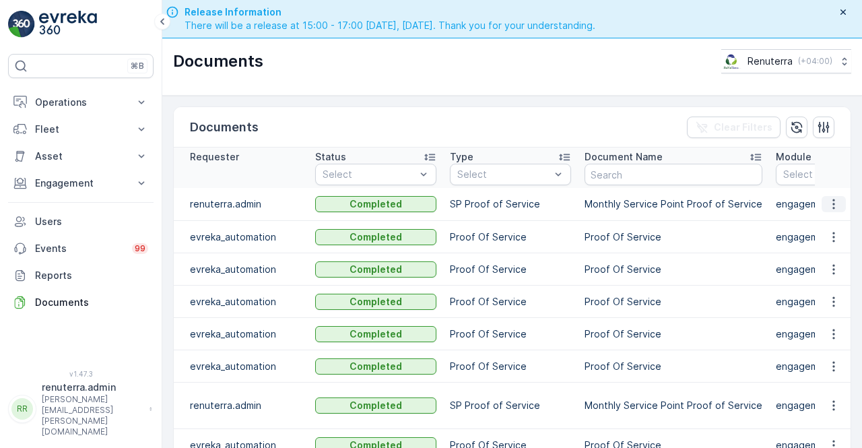
click at [828, 203] on icon "button" at bounding box center [833, 203] width 13 height 13
click at [819, 223] on span "See Details" at bounding box center [830, 222] width 52 height 13
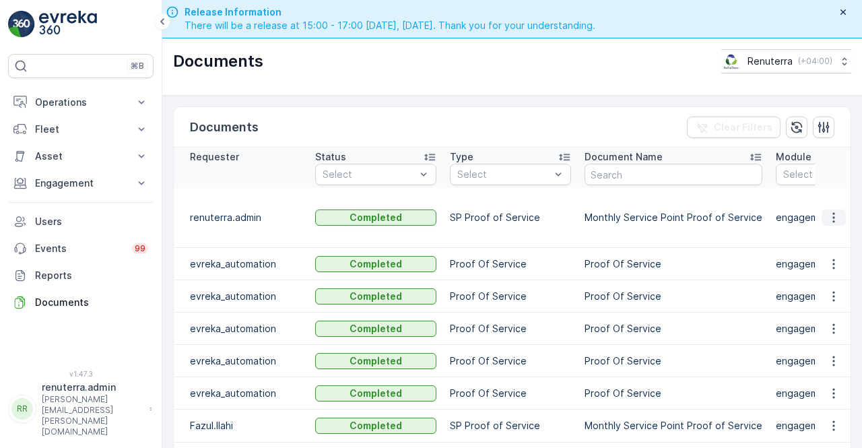
click at [829, 211] on icon "button" at bounding box center [833, 217] width 13 height 13
click at [818, 226] on span "See Details" at bounding box center [830, 229] width 52 height 13
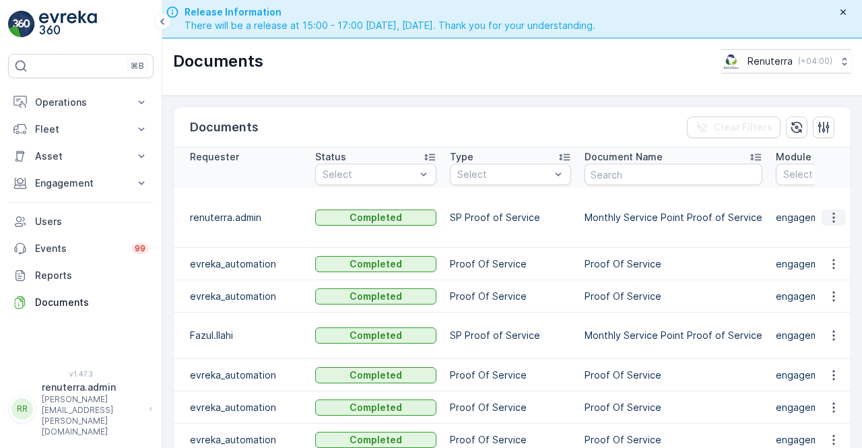
click at [827, 211] on icon "button" at bounding box center [833, 217] width 13 height 13
click at [831, 211] on icon "button" at bounding box center [833, 217] width 13 height 13
click at [822, 234] on span "See Details" at bounding box center [830, 229] width 52 height 13
